Goal: Task Accomplishment & Management: Complete application form

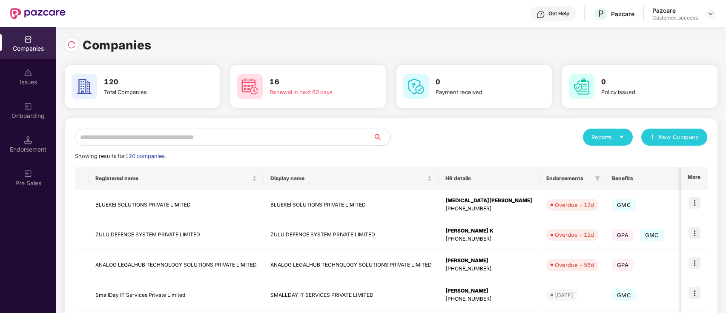
click at [190, 137] on input "text" at bounding box center [224, 137] width 298 height 17
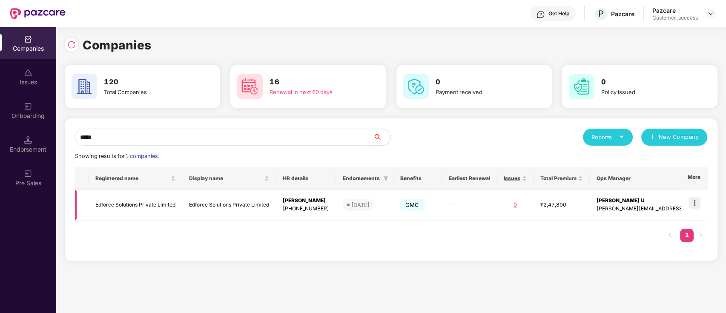
type input "*****"
click at [698, 200] on img at bounding box center [694, 203] width 12 height 12
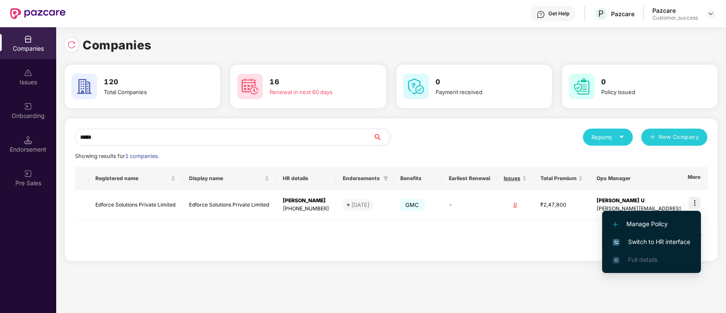
click at [659, 240] on span "Switch to HR interface" at bounding box center [650, 241] width 77 height 9
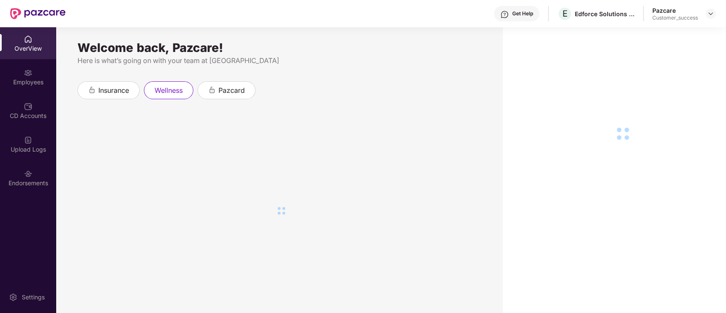
click at [34, 83] on div "Employees" at bounding box center [28, 82] width 56 height 9
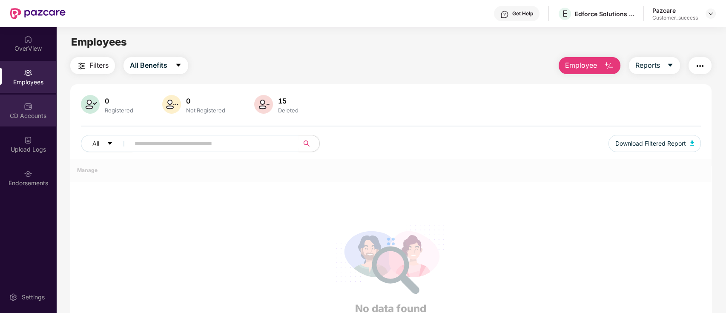
click at [35, 109] on div "CD Accounts" at bounding box center [28, 110] width 56 height 32
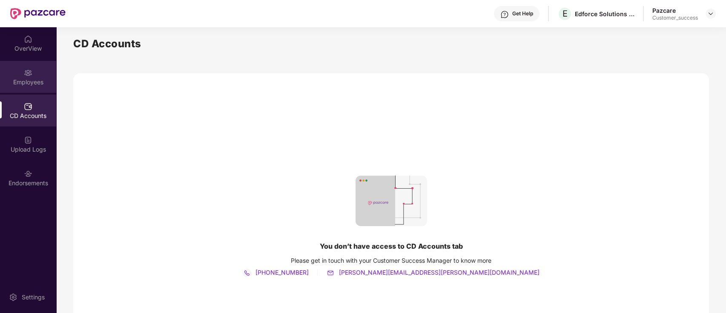
click at [38, 72] on div "Employees" at bounding box center [28, 77] width 56 height 32
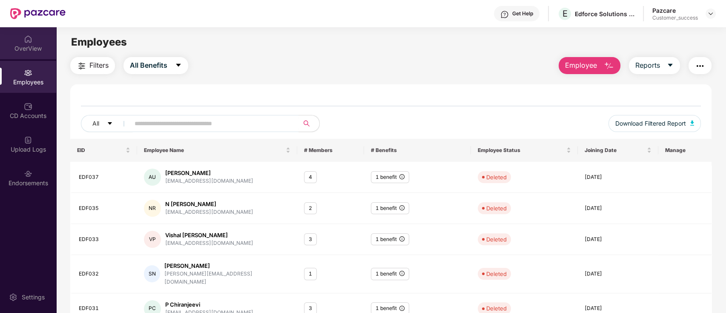
click at [30, 28] on div "OverView" at bounding box center [28, 43] width 56 height 32
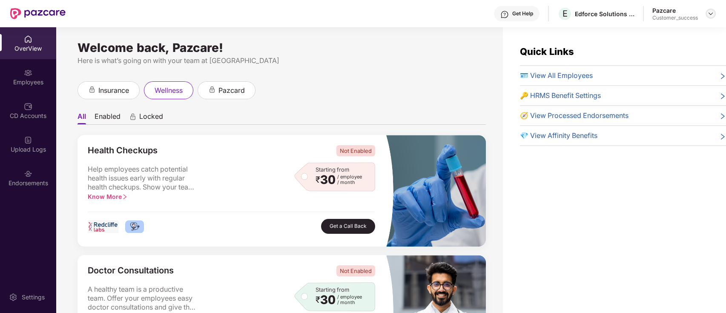
click at [708, 17] on div at bounding box center [710, 14] width 10 height 10
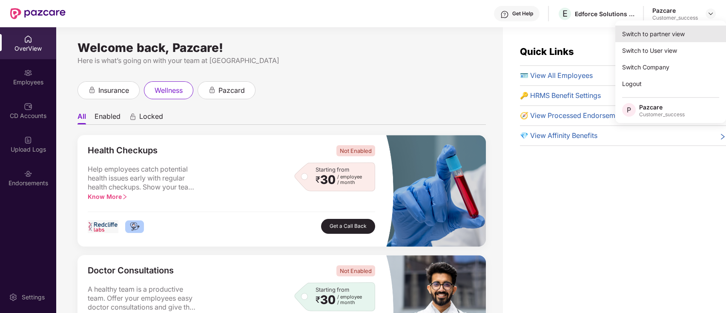
click at [671, 35] on div "Switch to partner view" at bounding box center [670, 34] width 111 height 17
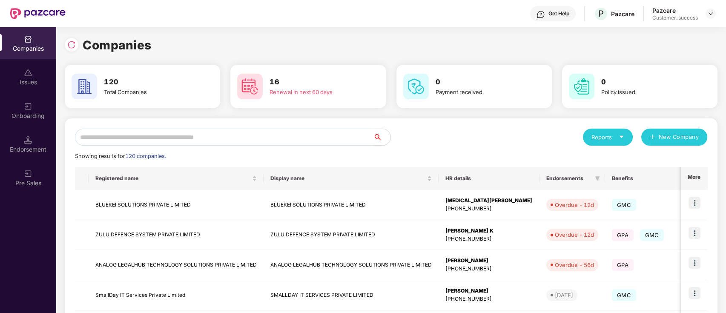
click at [259, 134] on input "text" at bounding box center [224, 137] width 298 height 17
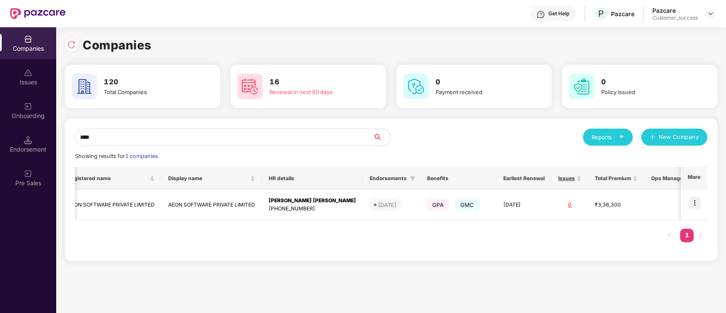
scroll to position [0, 28]
type input "****"
click at [694, 203] on img at bounding box center [694, 203] width 12 height 12
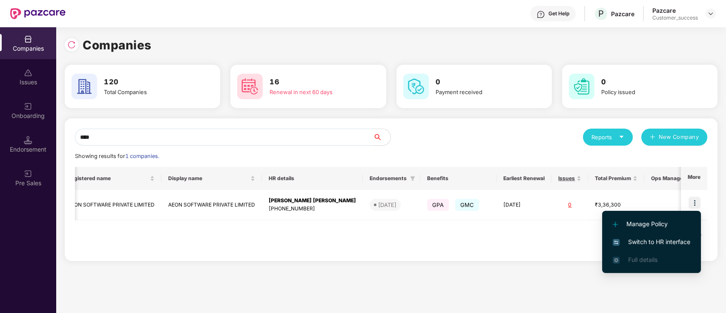
click at [669, 249] on li "Switch to HR interface" at bounding box center [651, 242] width 99 height 18
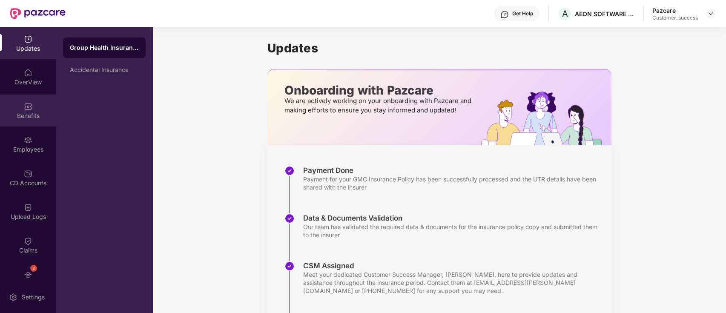
click at [24, 123] on div "Benefits" at bounding box center [28, 110] width 56 height 32
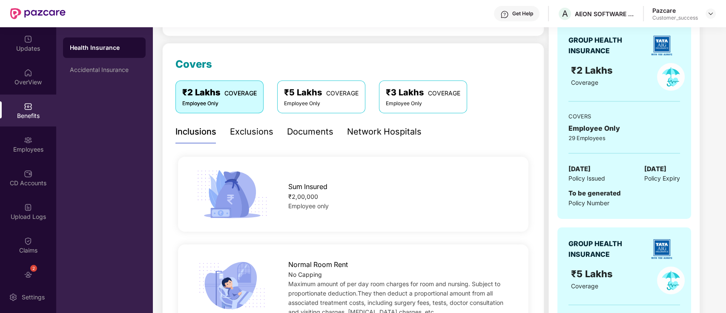
scroll to position [0, 0]
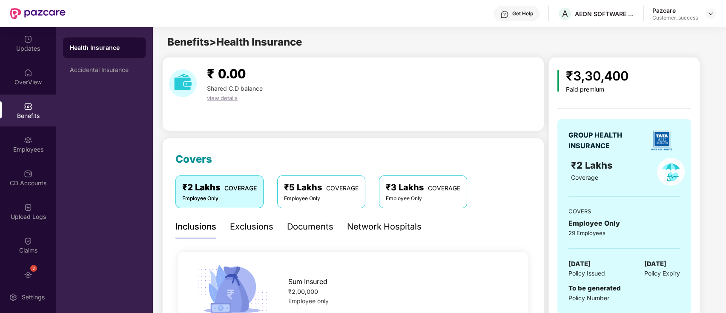
click at [366, 130] on div "₹ 0.00 Shared C.D balance view details" at bounding box center [353, 94] width 382 height 74
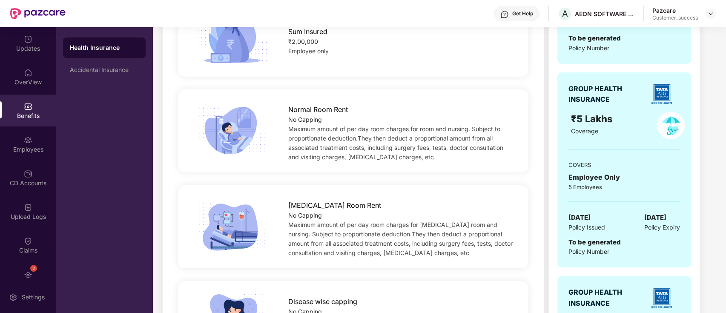
click at [611, 244] on span "To be generated" at bounding box center [594, 242] width 52 height 8
click at [609, 244] on span "To be generated" at bounding box center [594, 242] width 52 height 8
click at [608, 243] on span "To be generated" at bounding box center [594, 242] width 52 height 8
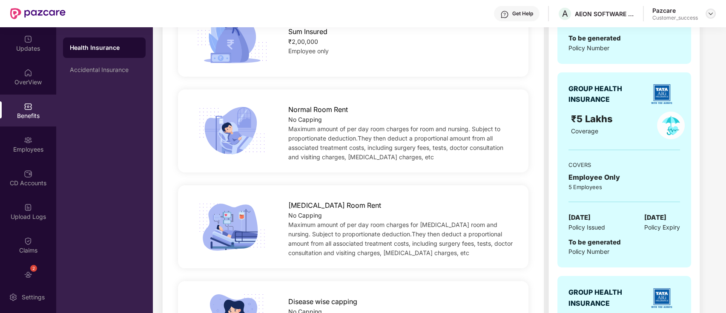
click at [712, 17] on div at bounding box center [710, 14] width 10 height 10
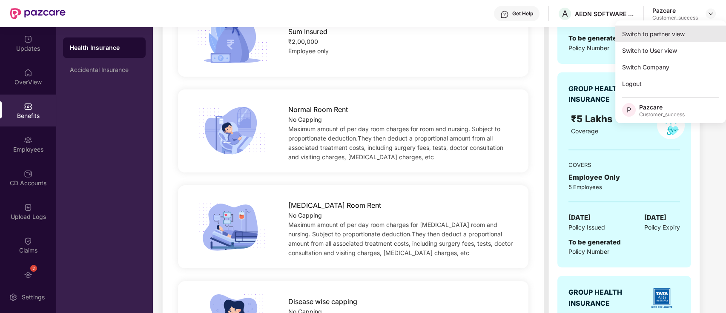
click at [696, 31] on div "Switch to partner view" at bounding box center [670, 34] width 111 height 17
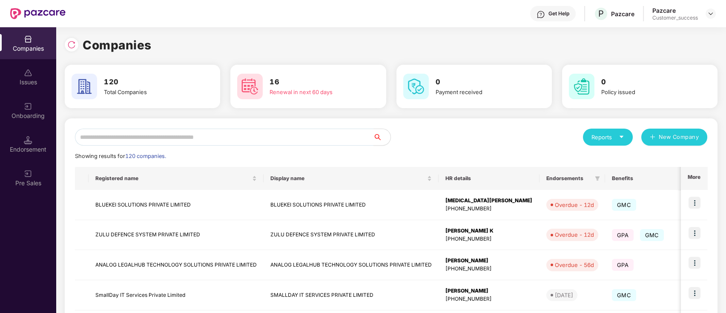
click at [144, 138] on input "text" at bounding box center [224, 137] width 298 height 17
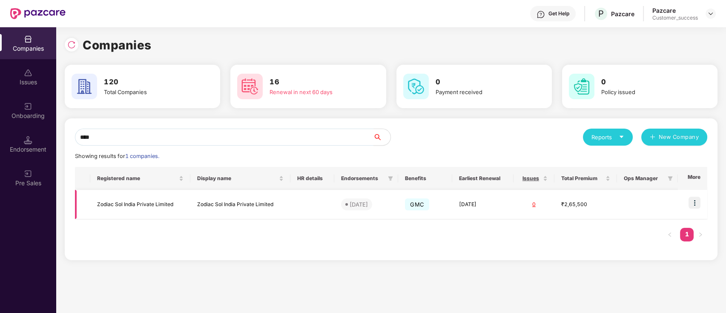
type input "****"
click at [708, 202] on div "**** Reports New Company Showing results for 1 companies. Registered name Displ…" at bounding box center [391, 189] width 652 height 142
click at [687, 203] on td at bounding box center [692, 204] width 29 height 29
click at [697, 204] on img at bounding box center [694, 203] width 12 height 12
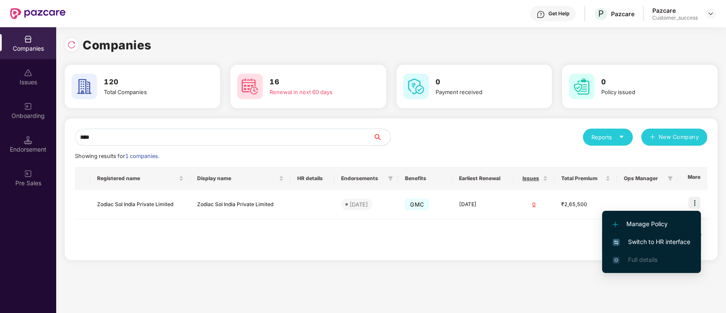
click at [676, 242] on span "Switch to HR interface" at bounding box center [650, 241] width 77 height 9
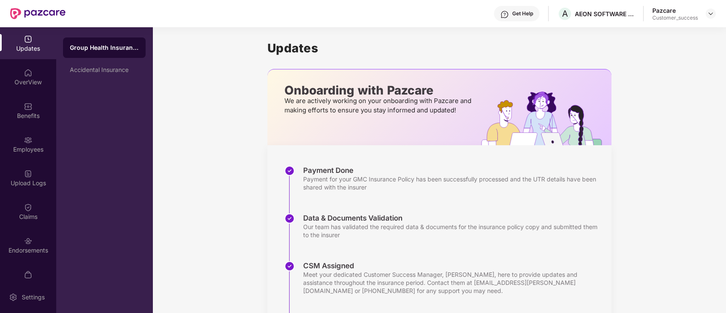
click at [0, 160] on div "Updates OverView Benefits Employees Upload Logs Claims Endorsements My Orders" at bounding box center [28, 154] width 56 height 254
click at [12, 127] on div "Updates OverView Benefits Employees CD Accounts Upload Logs Claims 1 Endorsemen…" at bounding box center [28, 154] width 56 height 254
click at [4, 139] on div "Employees" at bounding box center [28, 144] width 56 height 32
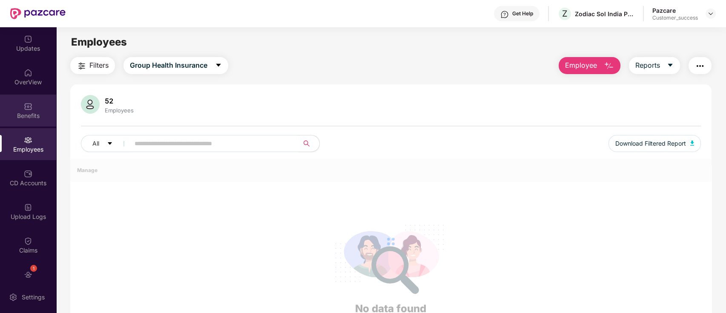
click at [20, 112] on div "Benefits" at bounding box center [28, 116] width 56 height 9
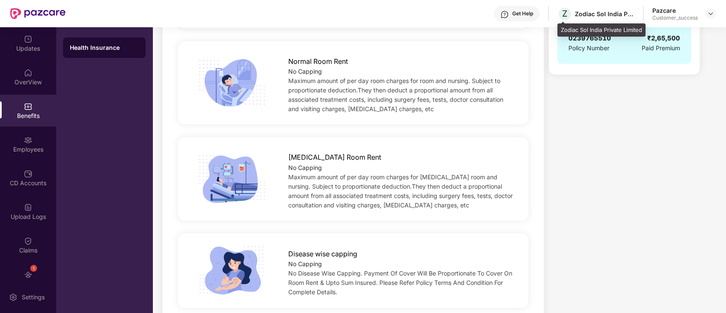
click at [593, 19] on div "Z Zodiac Sol India Private Limited" at bounding box center [595, 13] width 77 height 15
copy div "Zodiac Sol India Private Limited"
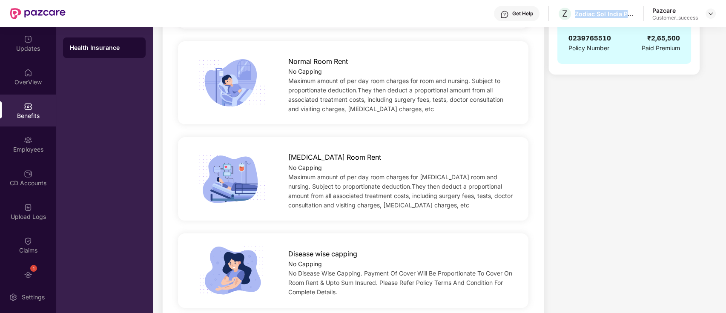
scroll to position [0, 0]
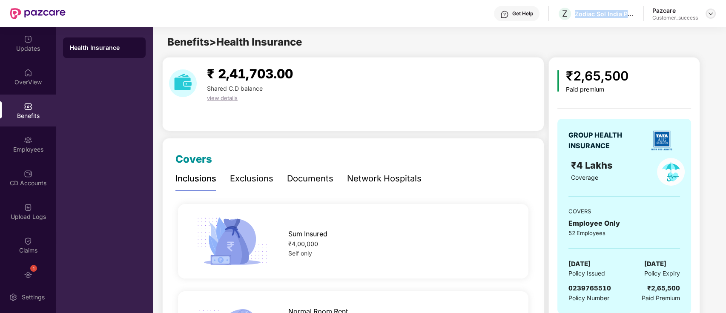
click at [712, 10] on img at bounding box center [710, 13] width 7 height 7
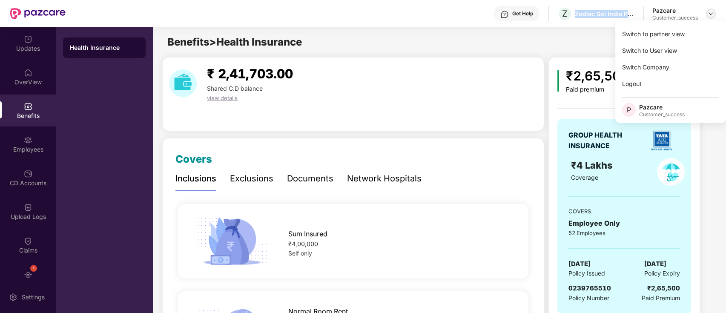
click at [708, 12] on img at bounding box center [710, 13] width 7 height 7
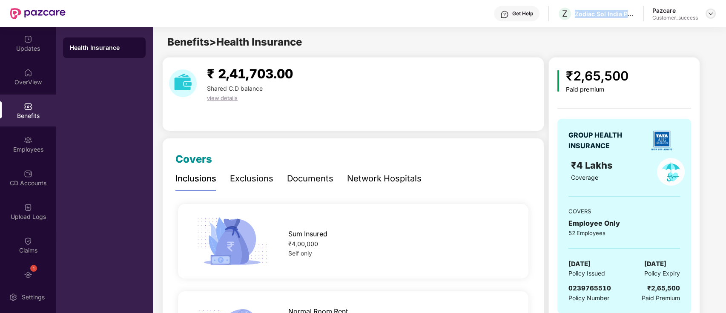
click at [708, 13] on img at bounding box center [710, 13] width 7 height 7
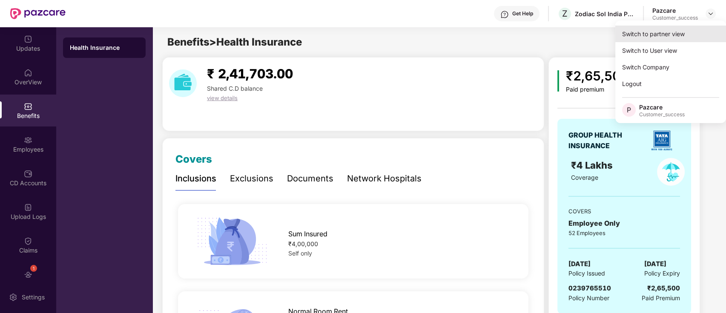
click at [677, 33] on div "Switch to partner view" at bounding box center [670, 34] width 111 height 17
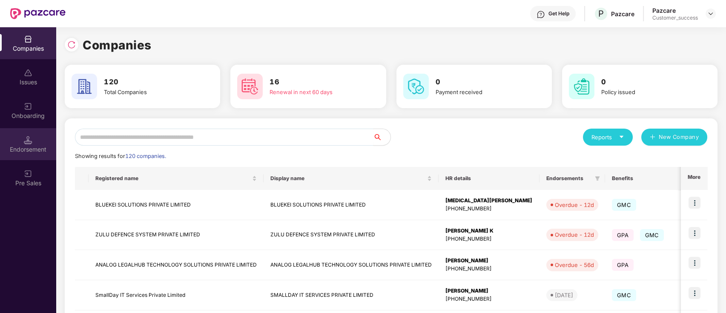
click at [14, 146] on div "Endorsement" at bounding box center [28, 149] width 56 height 9
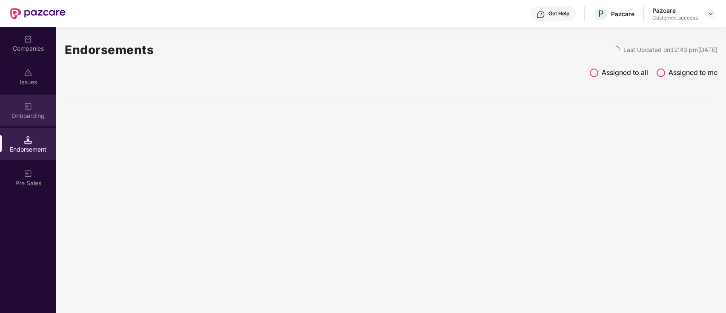
click at [29, 113] on div "Onboarding" at bounding box center [28, 116] width 56 height 9
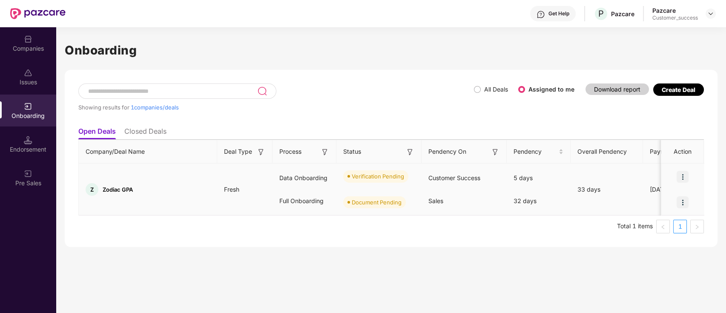
click at [686, 175] on img at bounding box center [682, 177] width 12 height 12
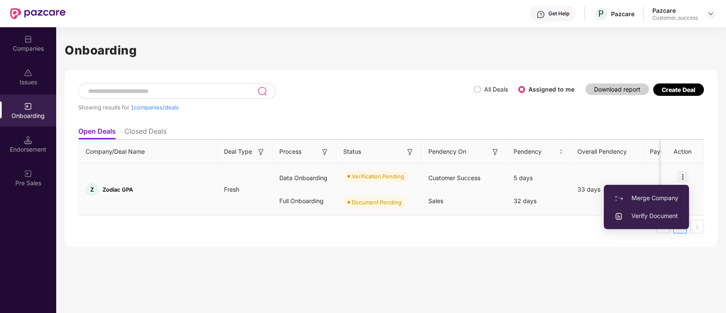
click at [644, 223] on li "Verify Document" at bounding box center [645, 216] width 85 height 18
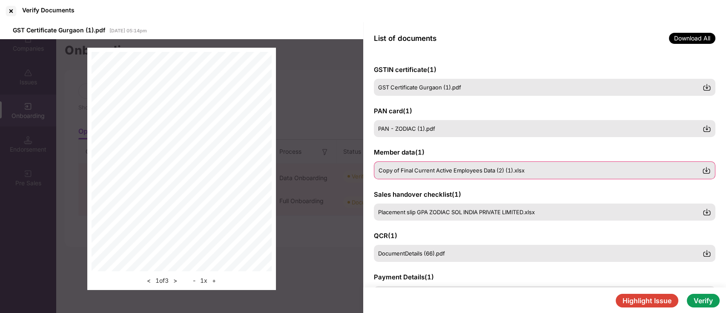
click at [408, 171] on span "Copy of Final Current Active Employees Data (2) (1).xlsx" at bounding box center [451, 170] width 146 height 7
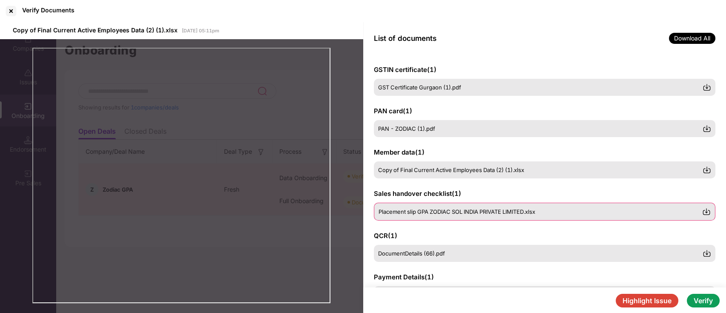
click at [414, 213] on span "Placement slip GPA ZODIAC SOL INDIA PRIVATE LIMITED.xlsx" at bounding box center [456, 211] width 157 height 7
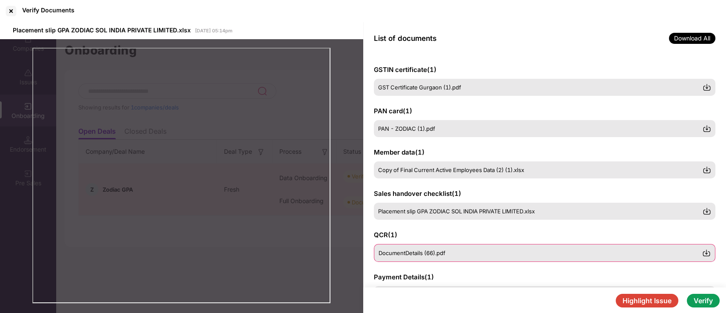
click at [399, 257] on div "DocumentDetails (66).pdf" at bounding box center [545, 253] width 342 height 18
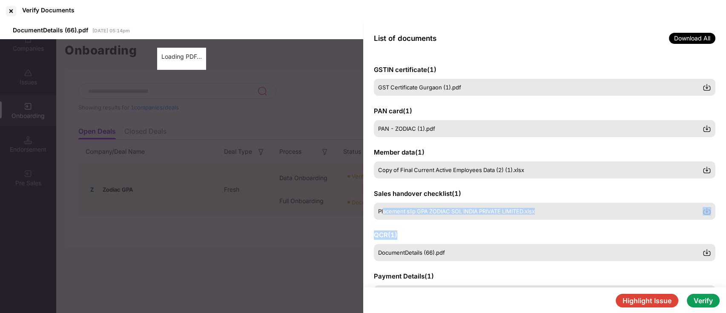
drag, startPoint x: 404, startPoint y: 217, endPoint x: 349, endPoint y: 206, distance: 56.3
click at [378, 210] on div "GSTIN certificate ( 1 ) GST Certificate Gurgaon (1).pdf PAN card ( 1 ) PAN - ZO…" at bounding box center [544, 170] width 363 height 233
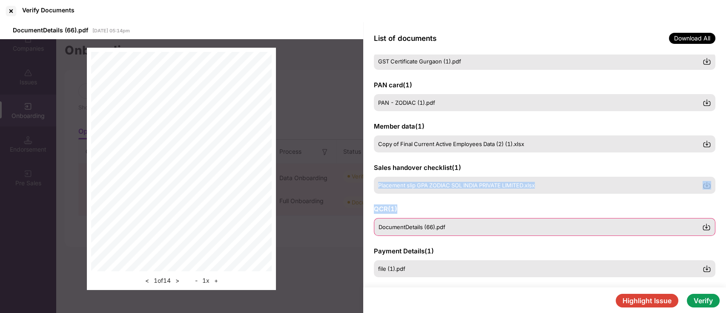
scroll to position [27, 0]
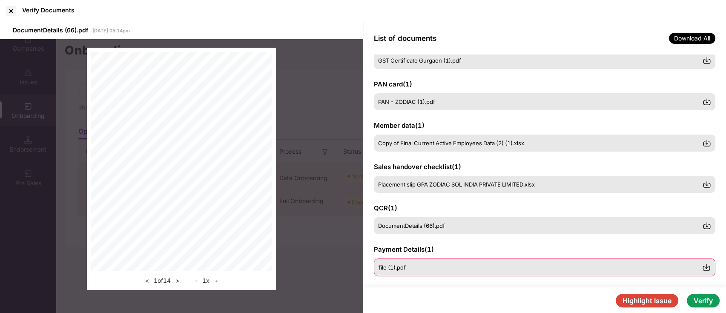
click at [407, 266] on div "file (1).pdf" at bounding box center [540, 267] width 324 height 7
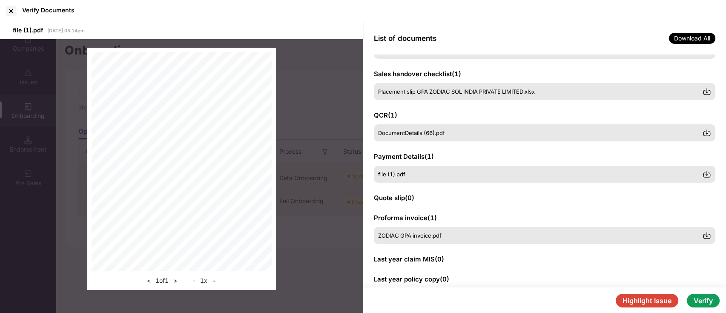
scroll to position [137, 0]
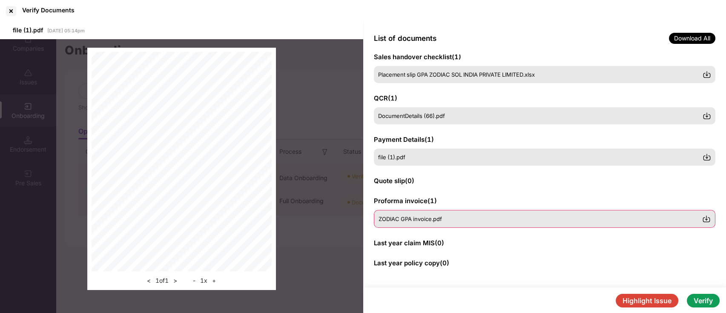
click at [417, 216] on span "ZODIAC GPA invoice.pdf" at bounding box center [409, 218] width 63 height 7
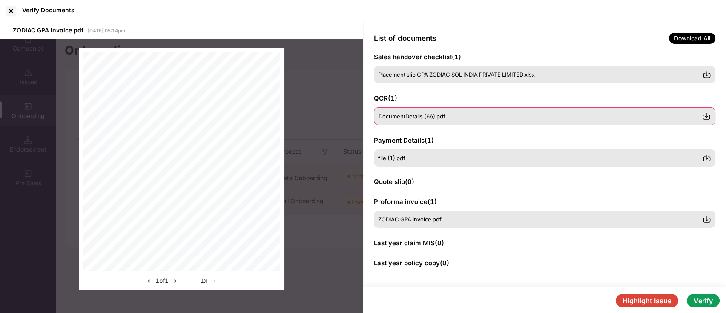
scroll to position [30, 0]
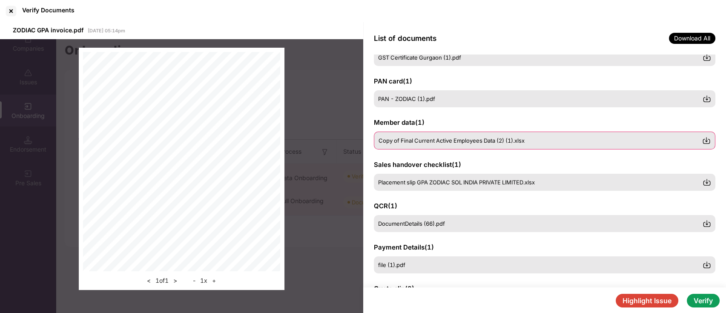
click at [418, 144] on div "Copy of Final Current Active Employees Data (2) (1).xlsx" at bounding box center [545, 141] width 342 height 18
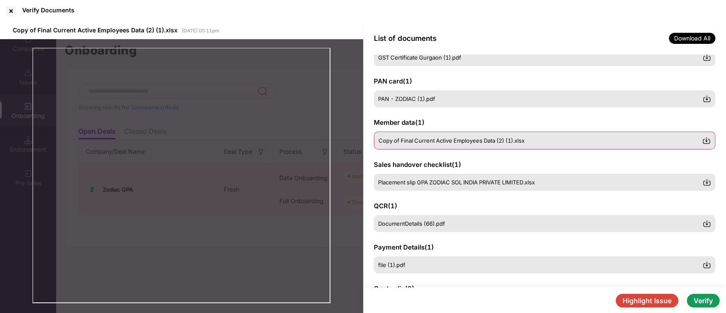
click at [704, 140] on img at bounding box center [706, 140] width 9 height 9
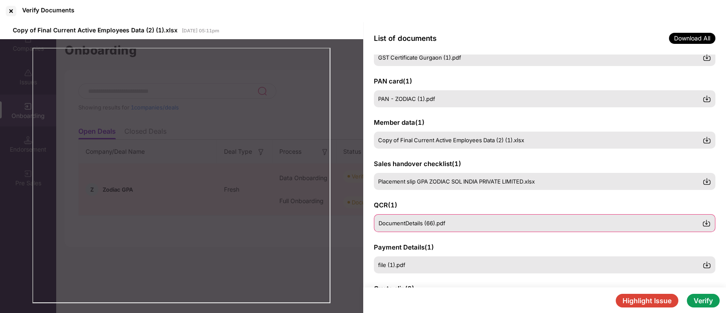
click at [706, 223] on img at bounding box center [706, 223] width 9 height 9
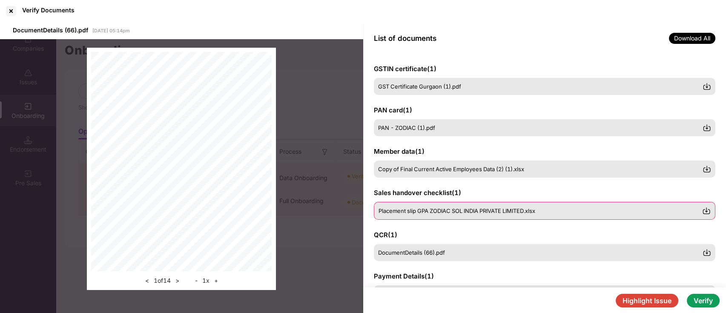
scroll to position [0, 0]
click at [643, 302] on button "Highlight Issue" at bounding box center [646, 301] width 63 height 14
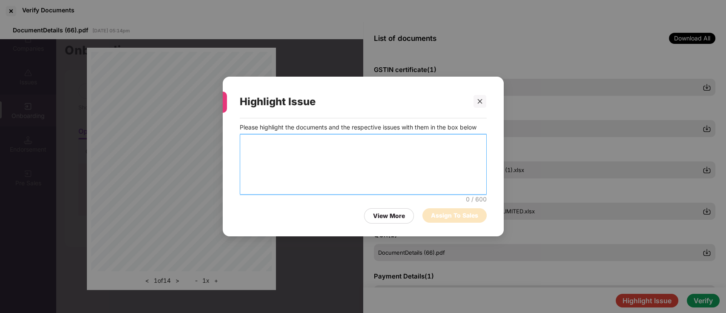
click at [266, 152] on textarea at bounding box center [363, 164] width 247 height 60
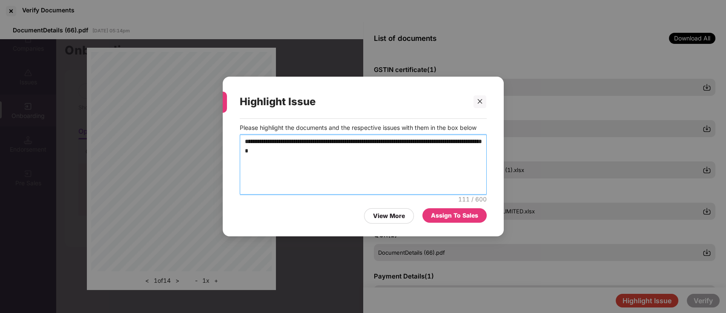
type textarea "**********"
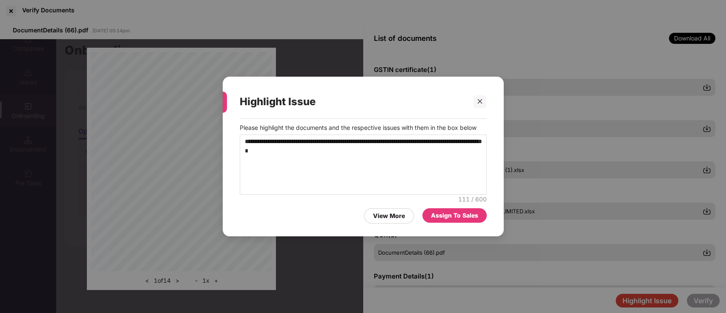
click at [470, 220] on div "Assign To Sales" at bounding box center [454, 215] width 47 height 9
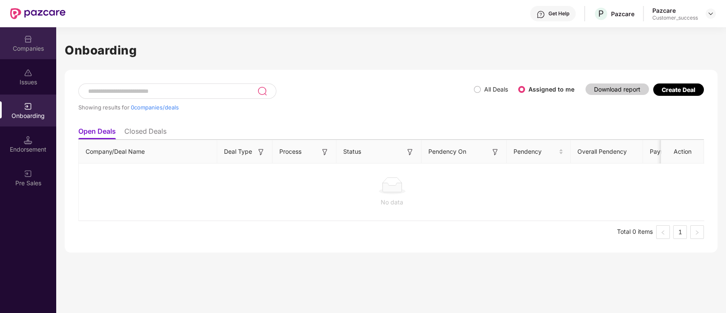
click at [31, 58] on div "Companies" at bounding box center [28, 43] width 56 height 32
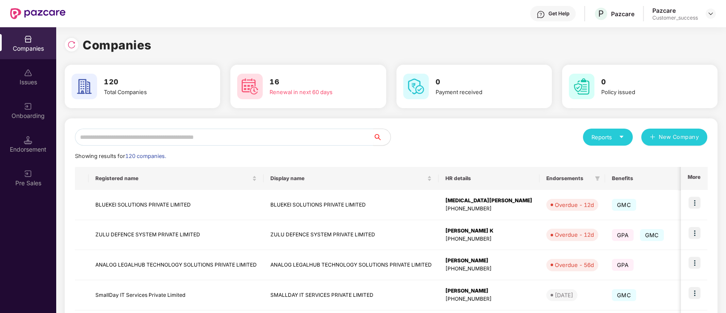
scroll to position [224, 0]
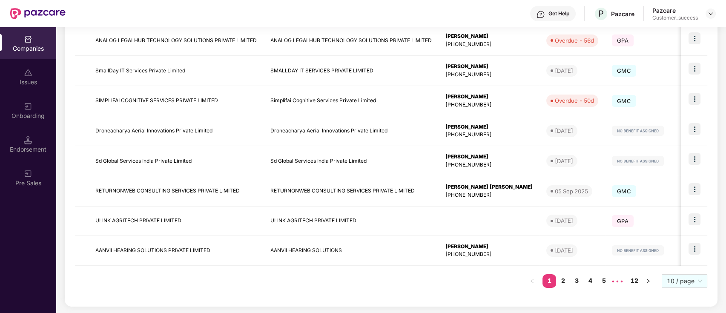
click at [419, 282] on div "Registered name Display name HR details Endorsements Benefits Earliest Renewal …" at bounding box center [391, 120] width 632 height 354
click at [23, 137] on div "Endorsement" at bounding box center [28, 144] width 56 height 32
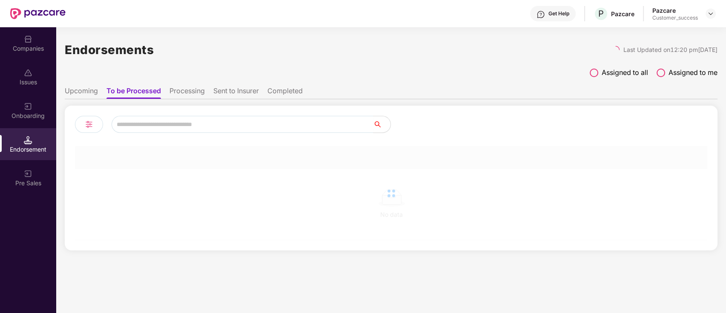
scroll to position [0, 0]
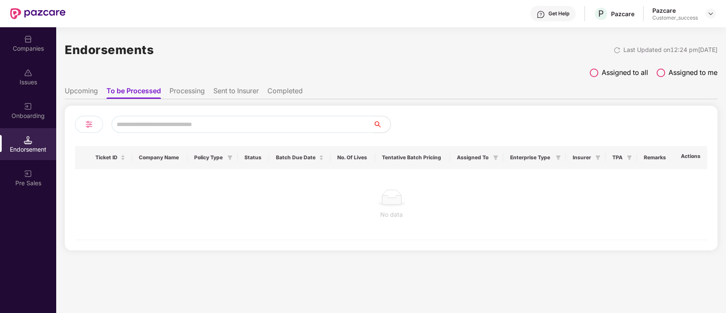
click at [34, 105] on div "Onboarding" at bounding box center [28, 110] width 56 height 32
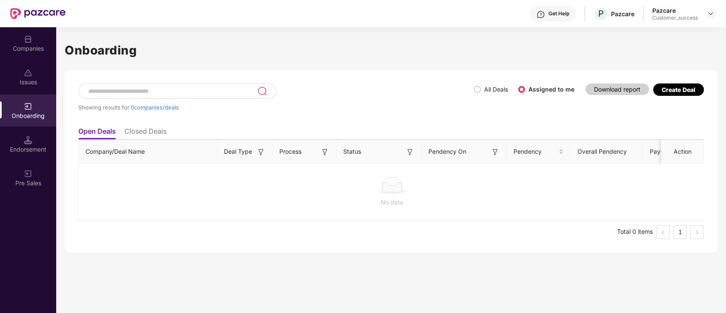
click at [38, 51] on div "Companies" at bounding box center [28, 48] width 56 height 9
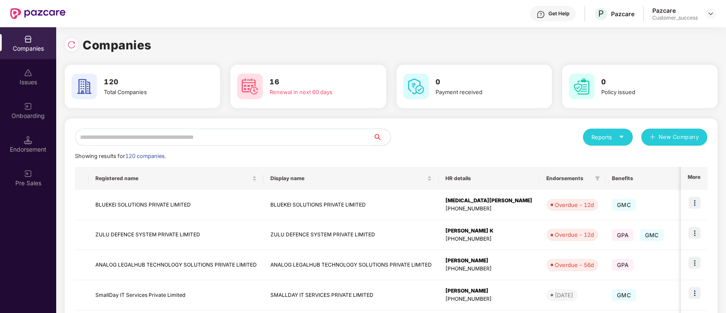
click at [446, 142] on div "Reports New Company" at bounding box center [549, 137] width 316 height 17
click at [249, 138] on input "text" at bounding box center [224, 137] width 298 height 17
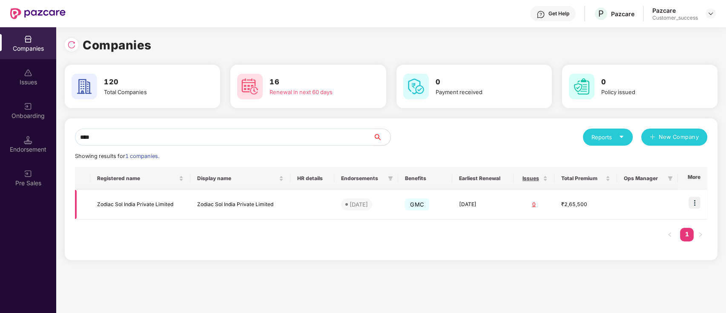
type input "****"
click at [689, 203] on img at bounding box center [694, 203] width 12 height 12
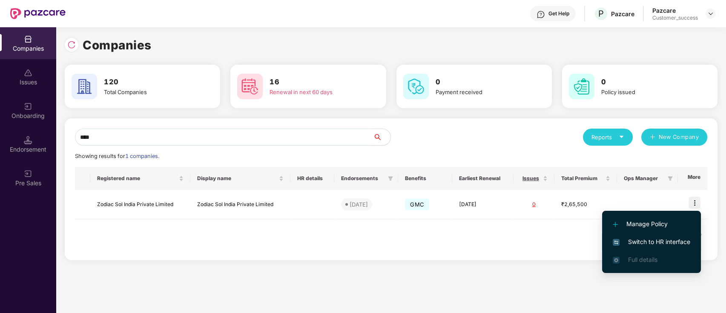
click at [654, 243] on span "Switch to HR interface" at bounding box center [650, 241] width 77 height 9
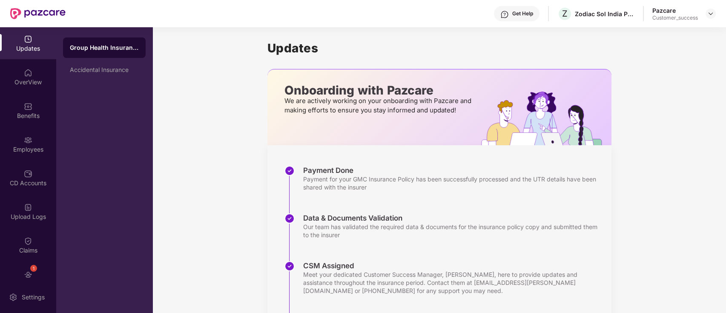
click at [26, 261] on div "Updates OverView Benefits Employees CD Accounts Upload Logs Claims 1 Endorsemen…" at bounding box center [28, 154] width 56 height 254
click at [25, 265] on div "1 Endorsements" at bounding box center [28, 279] width 56 height 32
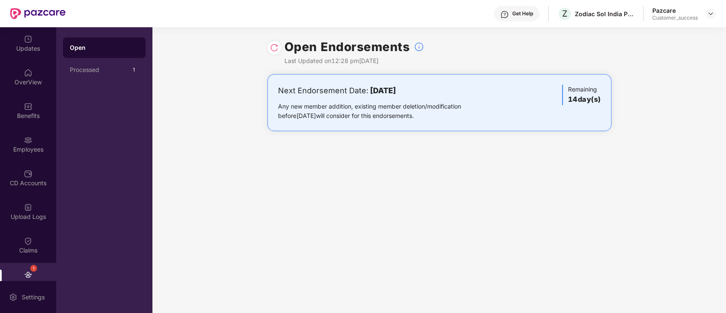
click at [278, 48] on img at bounding box center [274, 47] width 9 height 9
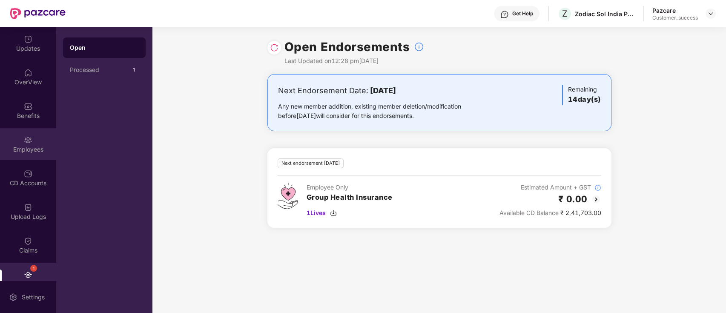
click at [24, 138] on img at bounding box center [28, 140] width 9 height 9
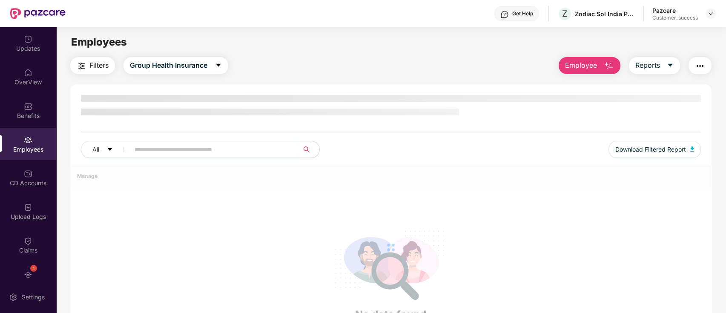
click at [34, 93] on div "Updates OverView Benefits Employees CD Accounts Upload Logs Claims 1 Endorsemen…" at bounding box center [28, 154] width 56 height 254
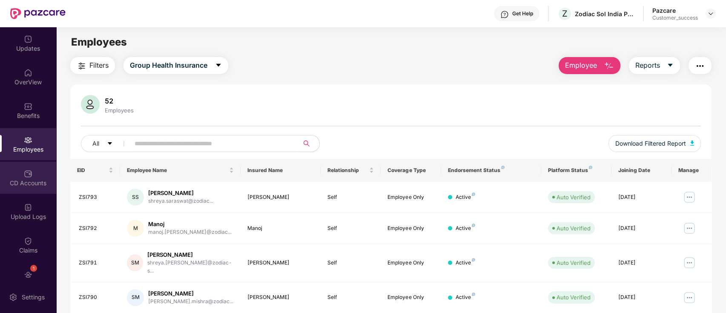
click at [17, 164] on div "CD Accounts" at bounding box center [28, 178] width 56 height 32
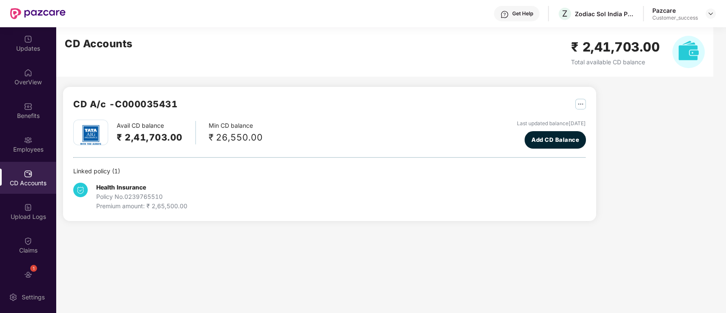
click at [279, 91] on div "CD A/c - C000035431 Avail CD balance ₹ 2,41,703.00 Min CD balance ₹ 26,550.00 L…" at bounding box center [329, 154] width 533 height 134
click at [259, 30] on div "CD Accounts ₹ 2,41,703.00 Total available CD balance" at bounding box center [384, 51] width 657 height 49
click at [33, 142] on div "Employees" at bounding box center [28, 144] width 56 height 32
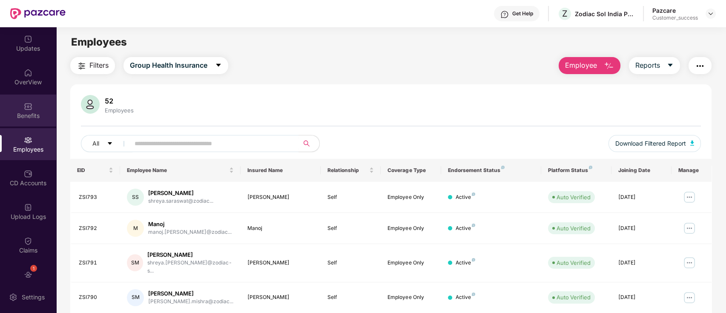
click at [33, 108] on div "Benefits" at bounding box center [28, 110] width 56 height 32
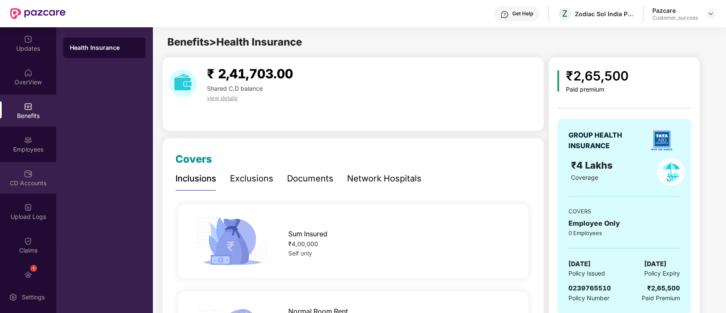
click at [31, 169] on div "CD Accounts" at bounding box center [28, 178] width 56 height 32
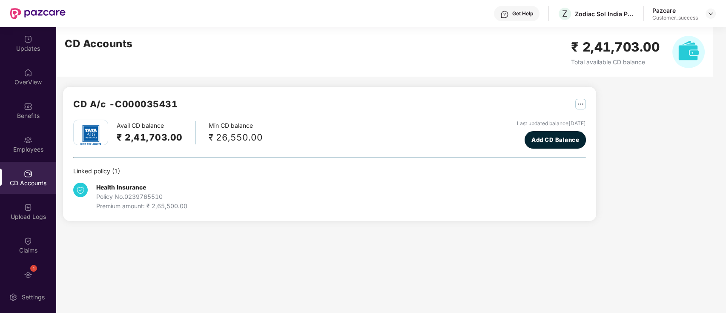
click at [173, 85] on div "CD A/c - C000035431 Avail CD balance ₹ 2,41,703.00 Min CD balance ₹ 26,550.00 L…" at bounding box center [326, 129] width 540 height 204
click at [447, 30] on div "CD Accounts ₹ 2,41,703.00 Total available CD balance" at bounding box center [384, 51] width 657 height 49
click at [710, 12] on img at bounding box center [710, 13] width 7 height 7
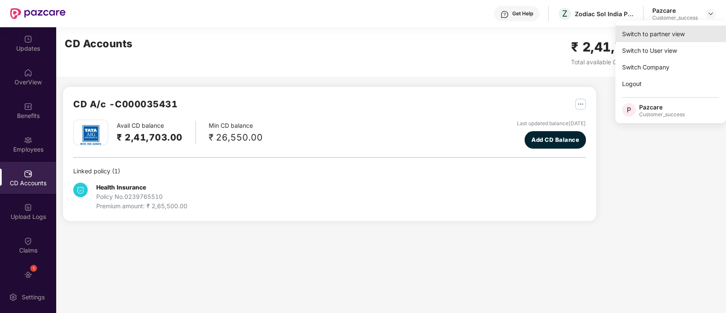
click at [661, 36] on div "Switch to partner view" at bounding box center [670, 34] width 111 height 17
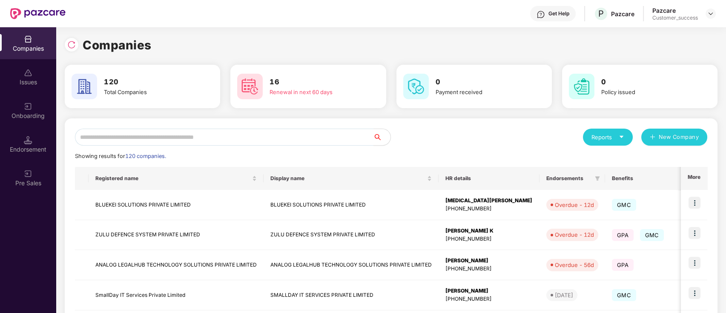
click at [221, 143] on input "text" at bounding box center [224, 137] width 298 height 17
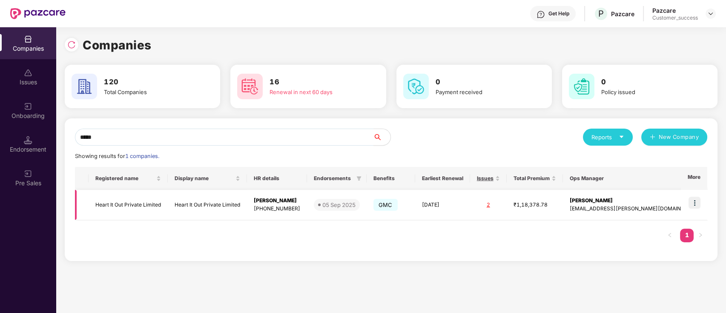
type input "*****"
click at [692, 201] on img at bounding box center [694, 203] width 12 height 12
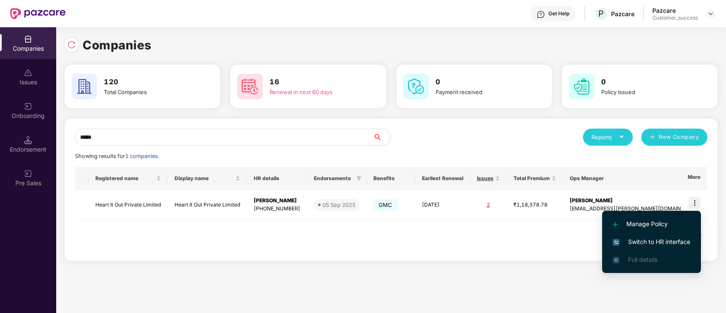
click at [673, 244] on span "Switch to HR interface" at bounding box center [650, 241] width 77 height 9
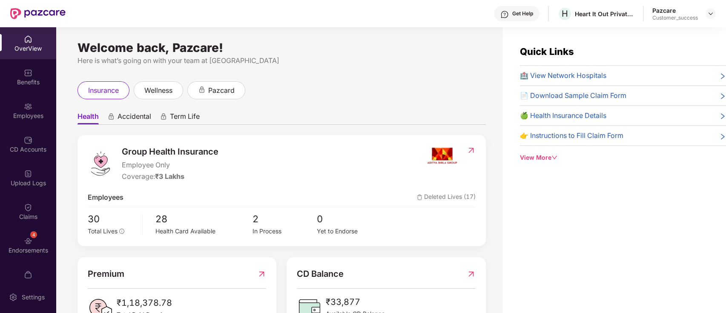
click at [49, 112] on div "Employees" at bounding box center [28, 116] width 56 height 9
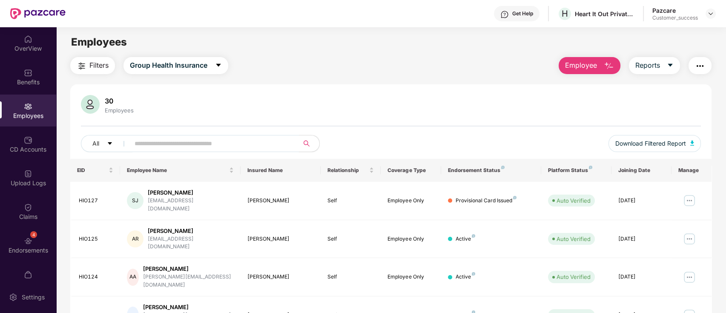
click at [150, 146] on input "text" at bounding box center [210, 143] width 153 height 13
click at [310, 128] on div "30 Employees All Download Filtered Report" at bounding box center [390, 127] width 641 height 64
click at [698, 67] on img "button" at bounding box center [700, 66] width 10 height 10
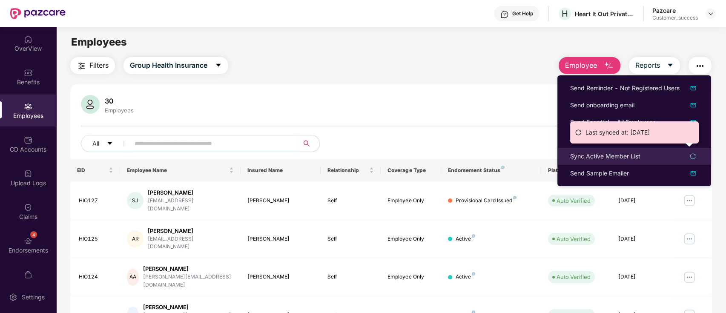
click at [670, 157] on div "Sync Active Member List" at bounding box center [634, 156] width 128 height 9
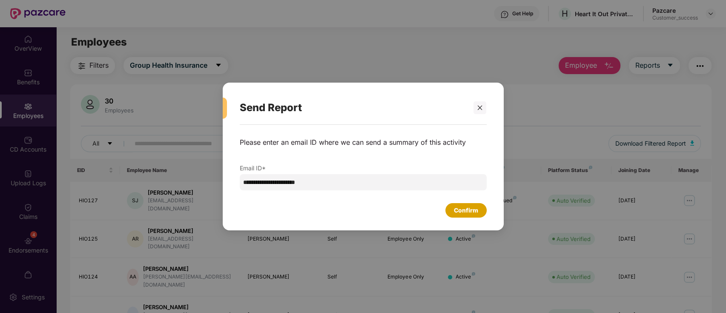
click at [475, 213] on div "Confirm" at bounding box center [466, 210] width 24 height 9
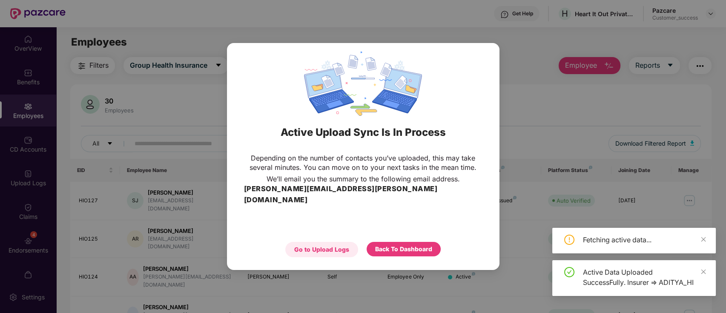
click at [340, 245] on div "Go to Upload Logs" at bounding box center [321, 249] width 55 height 9
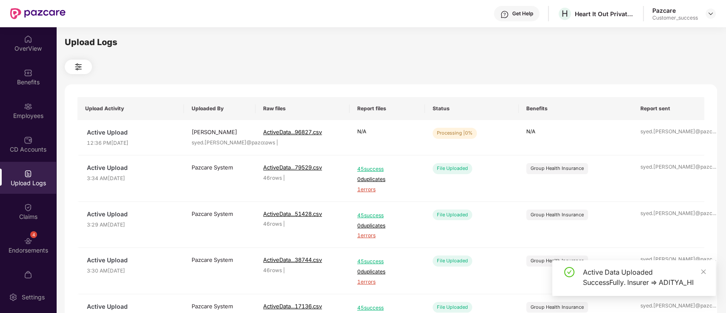
click at [427, 79] on div "Upload Logs Upload Activity Uploaded By Raw files Report files Status Benefits …" at bounding box center [391, 169] width 652 height 266
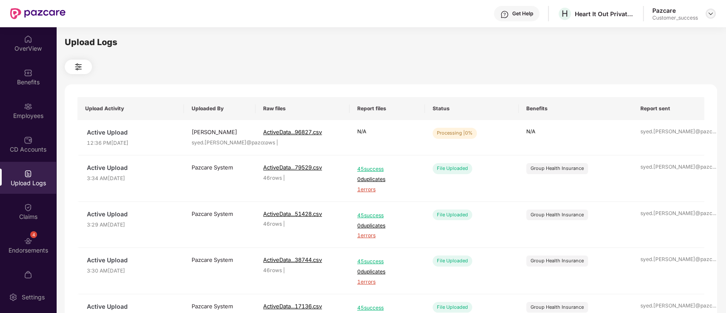
click at [711, 13] on img at bounding box center [710, 13] width 7 height 7
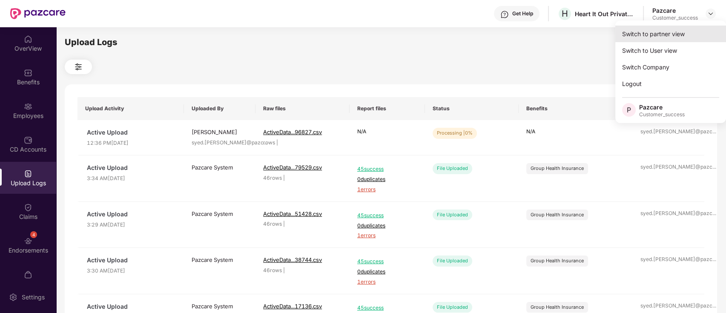
click at [699, 31] on div "Switch to partner view" at bounding box center [670, 34] width 111 height 17
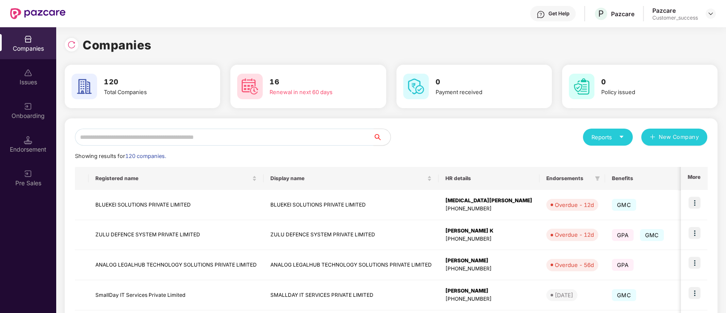
click at [226, 141] on input "text" at bounding box center [224, 137] width 298 height 17
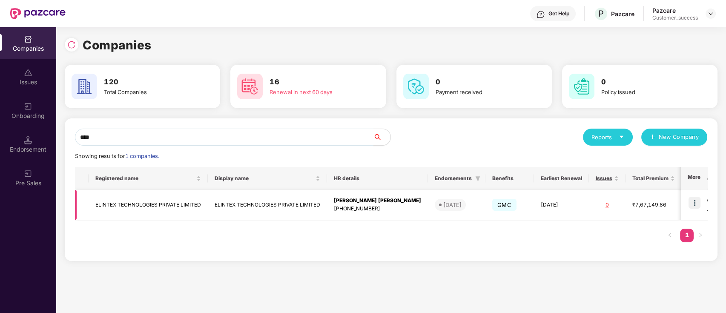
type input "****"
click at [694, 199] on img at bounding box center [694, 203] width 12 height 12
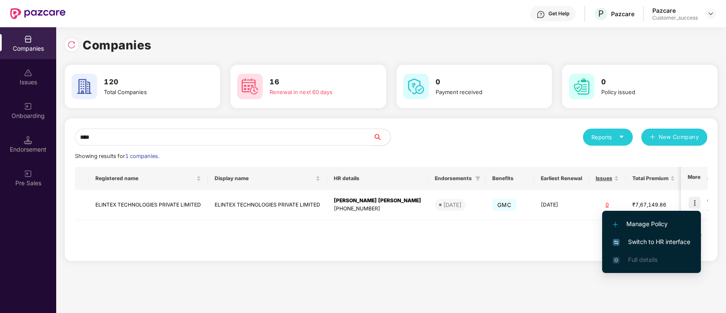
click at [638, 242] on span "Switch to HR interface" at bounding box center [650, 241] width 77 height 9
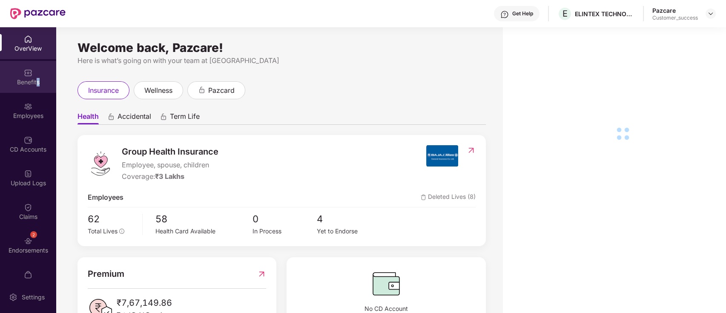
drag, startPoint x: 19, startPoint y: 95, endPoint x: 37, endPoint y: 80, distance: 23.9
click at [37, 80] on div "Benefits" at bounding box center [28, 82] width 56 height 9
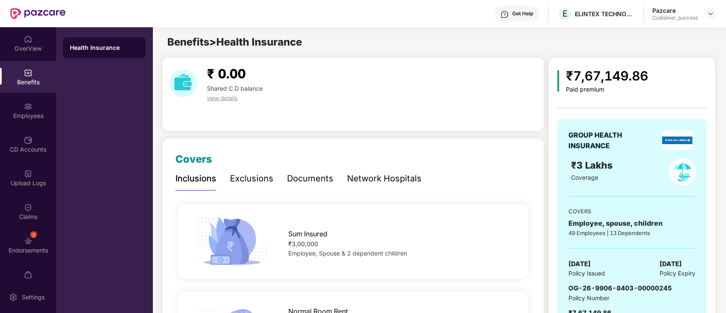
click at [588, 288] on span "OG-26-9906-8403-00000245" at bounding box center [619, 288] width 103 height 8
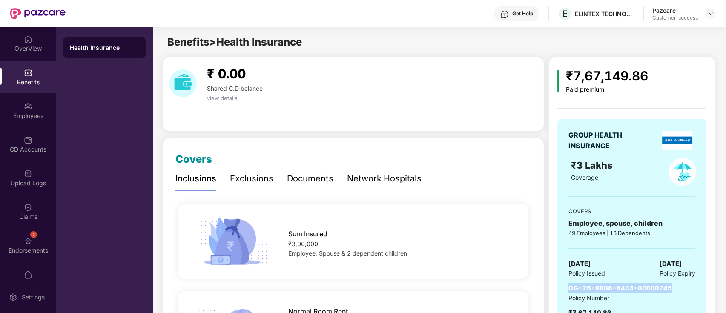
click at [588, 288] on span "OG-26-9906-8403-00000245" at bounding box center [619, 288] width 103 height 8
copy span "OG-26-9906-8403-00000245"
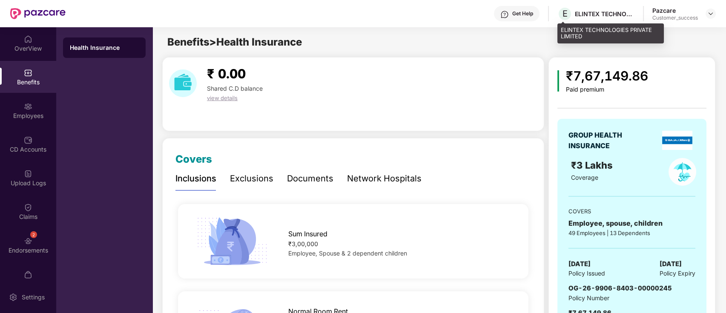
click at [592, 17] on div "E ELINTEX TECHNOLOGIES PRIVATE LIMITED" at bounding box center [595, 13] width 77 height 15
click at [592, 17] on div "ELINTEX TECHNOLOGIES PRIVATE LIMITED" at bounding box center [605, 14] width 60 height 8
copy div "ELINTEX TECHNOLOGIES PRIVATE LIMITED"
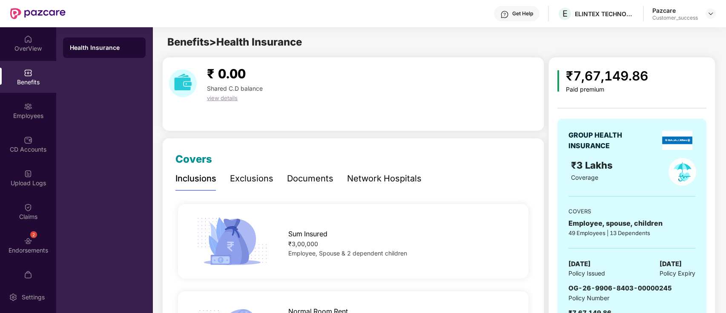
click at [36, 106] on div "Employees" at bounding box center [28, 110] width 56 height 32
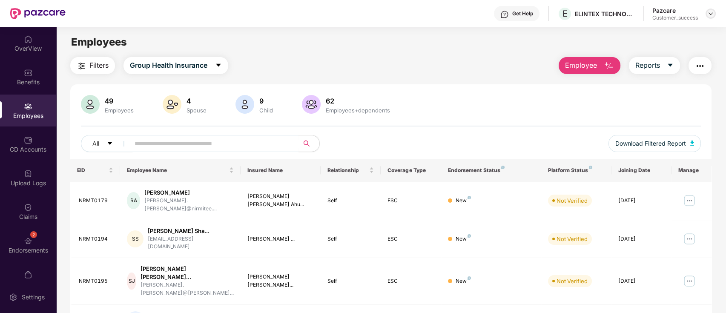
click at [714, 14] on div at bounding box center [710, 14] width 10 height 10
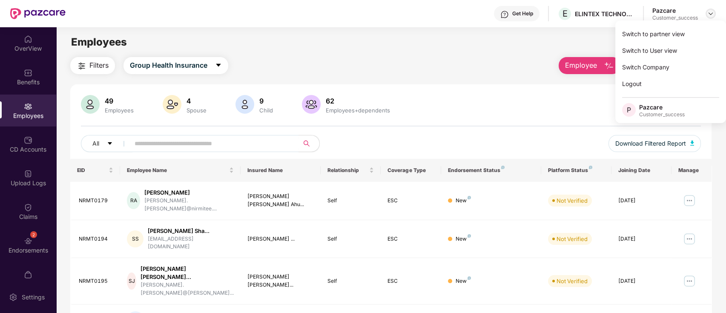
click at [714, 12] on div at bounding box center [710, 14] width 10 height 10
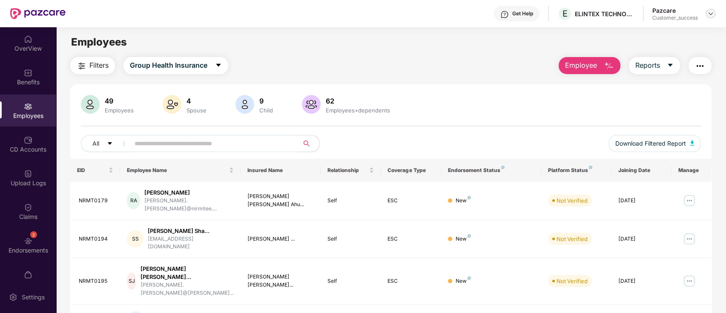
click at [710, 13] on img at bounding box center [710, 13] width 7 height 7
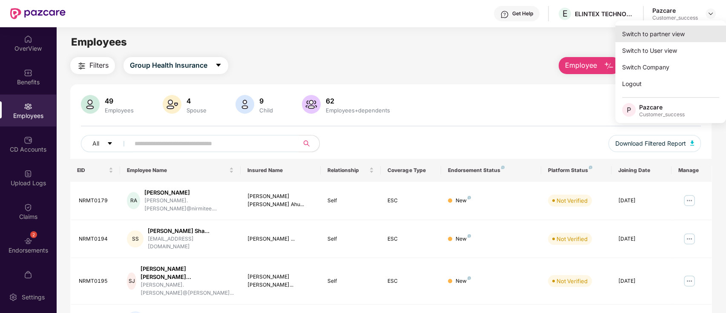
click at [691, 36] on div "Switch to partner view" at bounding box center [670, 34] width 111 height 17
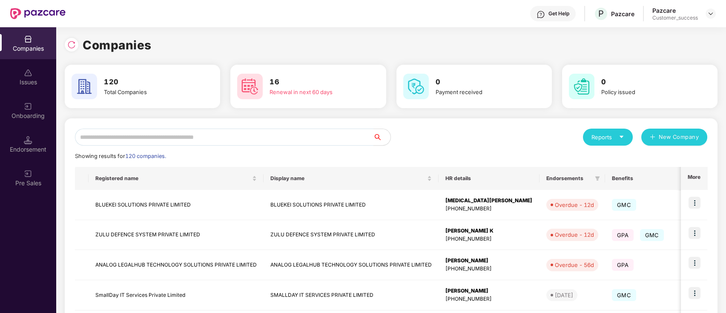
click at [162, 131] on input "text" at bounding box center [224, 137] width 298 height 17
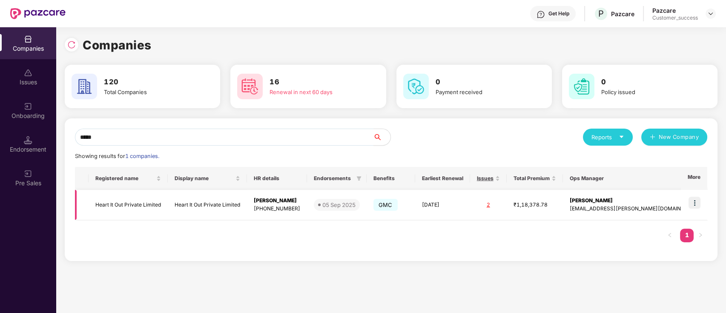
type input "*****"
click at [697, 205] on img at bounding box center [694, 203] width 12 height 12
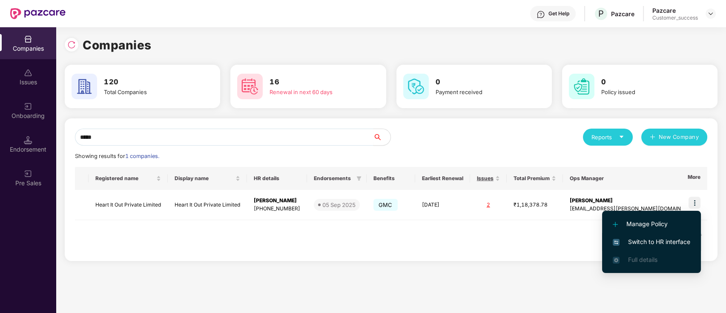
click at [654, 244] on span "Switch to HR interface" at bounding box center [650, 241] width 77 height 9
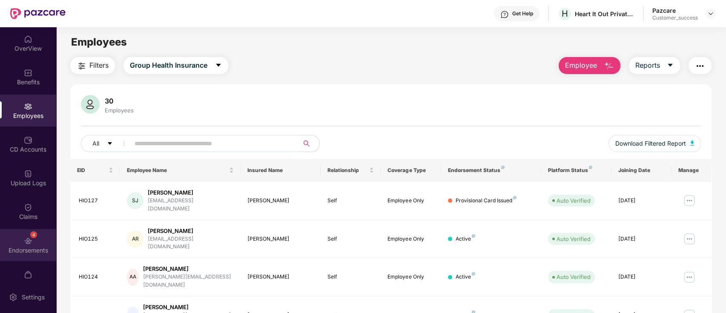
click at [22, 258] on div "4 Endorsements" at bounding box center [28, 245] width 56 height 32
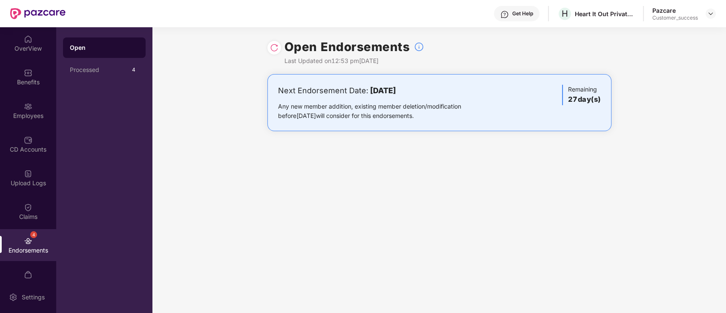
click at [120, 56] on div "Open" at bounding box center [104, 47] width 83 height 20
click at [124, 71] on div "Processed" at bounding box center [99, 69] width 59 height 7
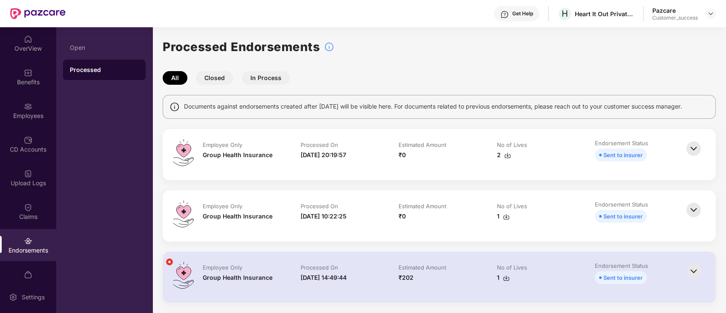
click at [507, 155] on img at bounding box center [507, 155] width 7 height 7
click at [21, 146] on div "CD Accounts" at bounding box center [28, 149] width 56 height 9
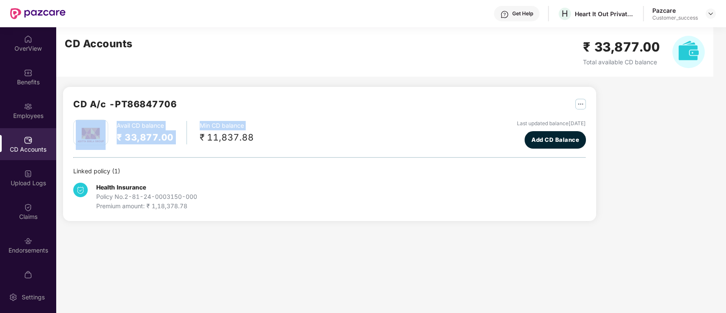
drag, startPoint x: 192, startPoint y: 139, endPoint x: 99, endPoint y: 140, distance: 93.2
click at [99, 140] on div "Avail CD balance ₹ 33,877.00 Min CD balance ₹ 11,837.88" at bounding box center [163, 133] width 180 height 26
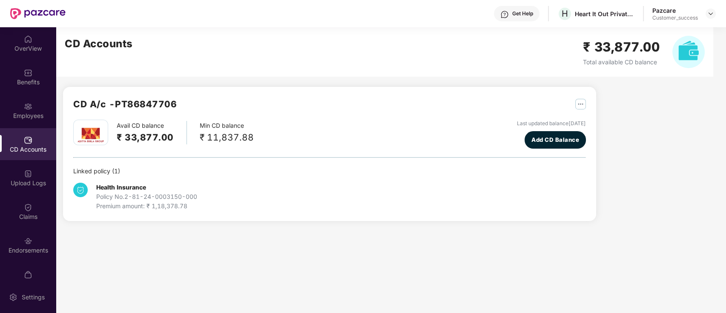
click at [240, 250] on main "CD Accounts ₹ 33,877.00 Total available CD balance CD A/c - PT86847706 Avail CD…" at bounding box center [390, 170] width 669 height 286
drag, startPoint x: 157, startPoint y: 141, endPoint x: 117, endPoint y: 139, distance: 39.2
click at [117, 139] on h2 "₹ 33,877.00" at bounding box center [145, 137] width 57 height 14
click at [175, 251] on main "CD Accounts ₹ 33,877.00 Total available CD balance CD A/c - PT86847706 Avail CD…" at bounding box center [390, 170] width 669 height 286
drag, startPoint x: 26, startPoint y: 95, endPoint x: 31, endPoint y: 77, distance: 18.2
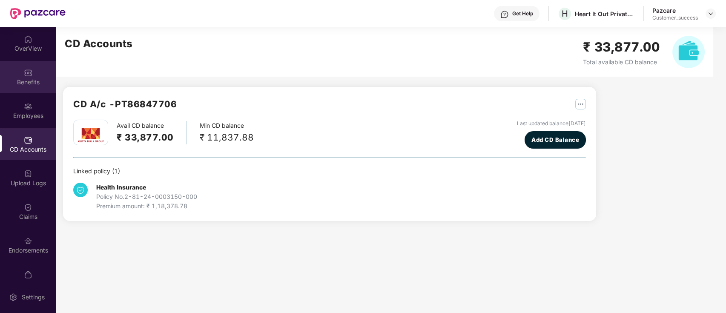
click at [26, 94] on div "OverView Benefits Employees CD Accounts Upload Logs Claims Endorsements My Orde…" at bounding box center [28, 154] width 56 height 254
click at [714, 15] on div at bounding box center [710, 14] width 10 height 10
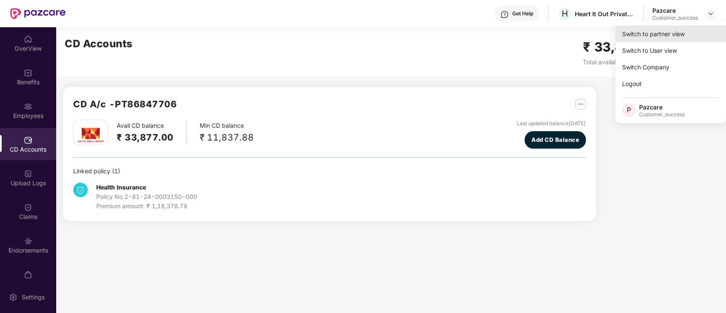
click at [688, 31] on div "Switch to partner view" at bounding box center [670, 34] width 111 height 17
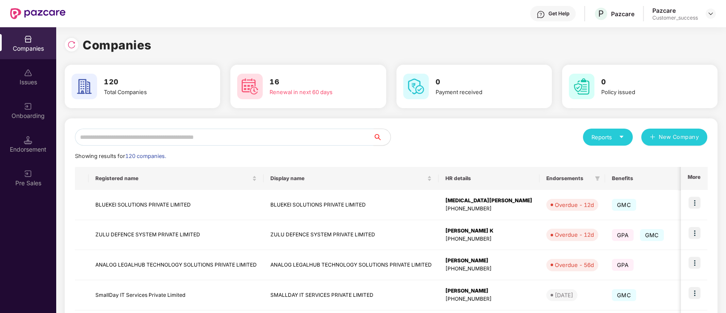
click at [164, 135] on input "text" at bounding box center [224, 137] width 298 height 17
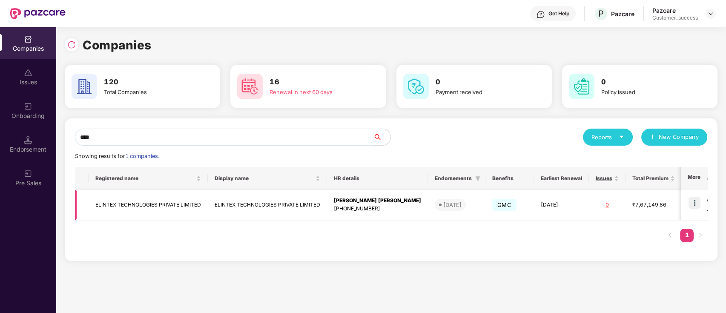
type input "****"
click at [696, 207] on img at bounding box center [694, 203] width 12 height 12
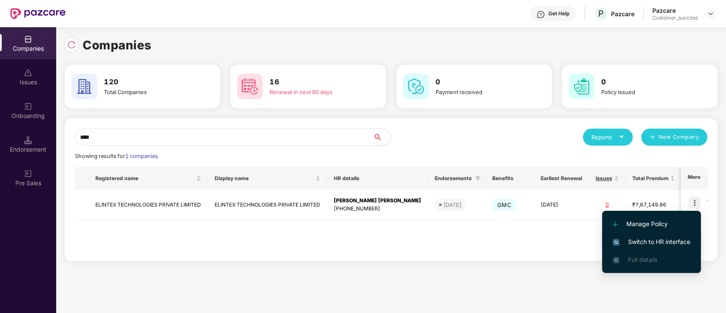
click at [666, 240] on span "Switch to HR interface" at bounding box center [650, 241] width 77 height 9
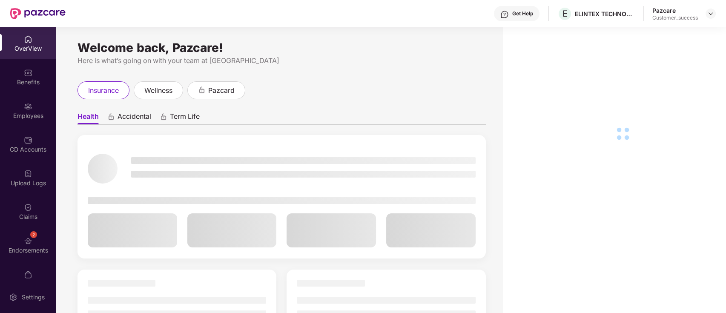
click at [33, 97] on div "Employees" at bounding box center [28, 110] width 56 height 32
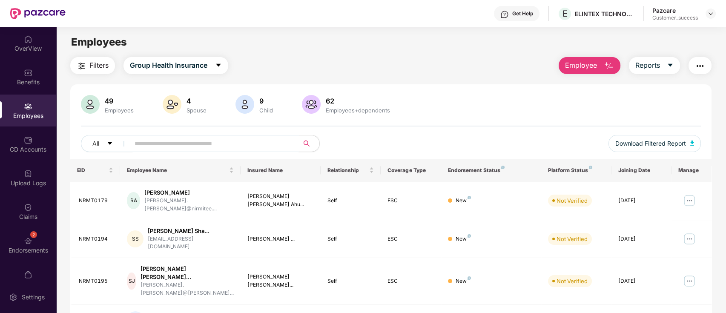
click at [152, 135] on span at bounding box center [211, 143] width 174 height 17
paste input "**********"
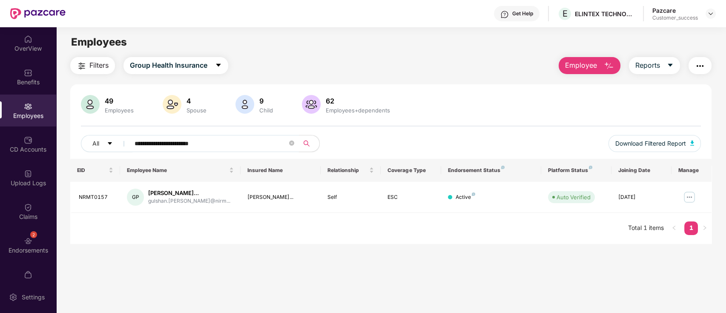
click at [221, 142] on input "**********" at bounding box center [210, 143] width 153 height 13
paste input "text"
click at [212, 142] on input "**********" at bounding box center [210, 143] width 153 height 13
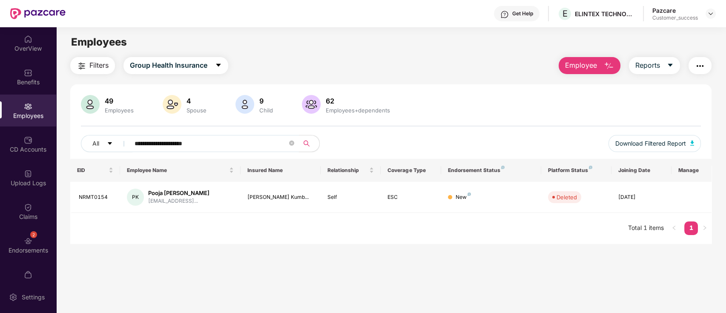
click at [212, 142] on input "**********" at bounding box center [210, 143] width 153 height 13
paste input "text"
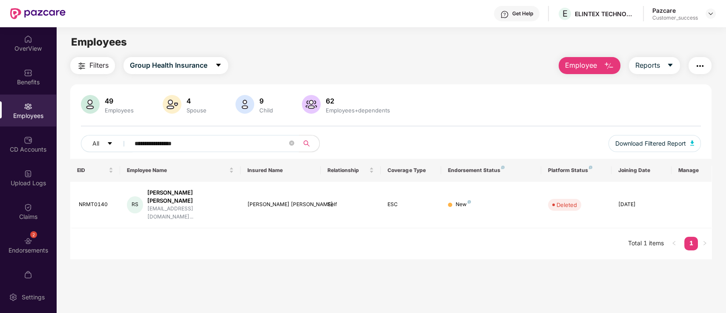
click at [197, 142] on input "**********" at bounding box center [210, 143] width 153 height 13
paste input "**********"
click at [197, 142] on input "**********" at bounding box center [210, 143] width 153 height 13
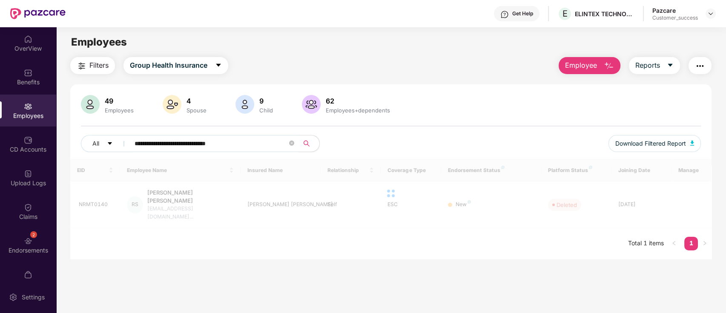
click at [197, 142] on input "**********" at bounding box center [210, 143] width 153 height 13
paste input "text"
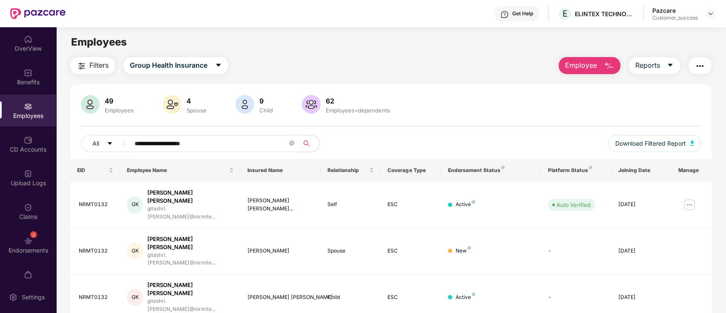
click at [189, 143] on input "**********" at bounding box center [210, 143] width 153 height 13
paste input "text"
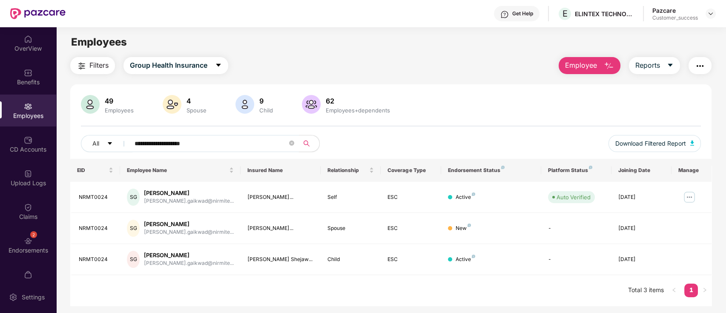
click at [224, 144] on input "**********" at bounding box center [210, 143] width 153 height 13
paste input "text"
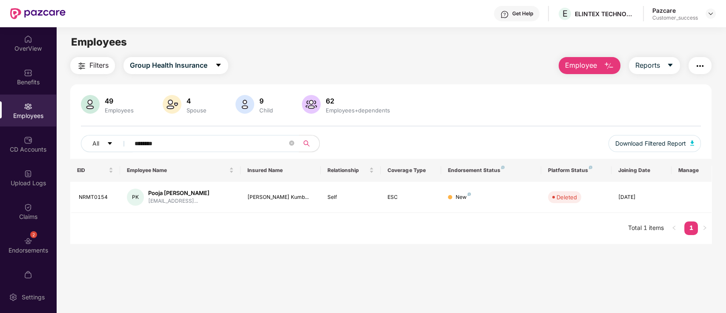
click at [194, 157] on div "All ******** Download Filtered Report" at bounding box center [391, 147] width 620 height 24
click at [194, 146] on input "********" at bounding box center [210, 143] width 153 height 13
paste input "text"
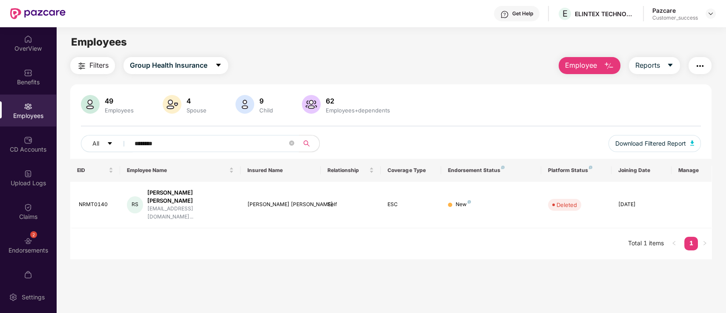
click at [199, 149] on input "********" at bounding box center [210, 143] width 153 height 13
paste input "text"
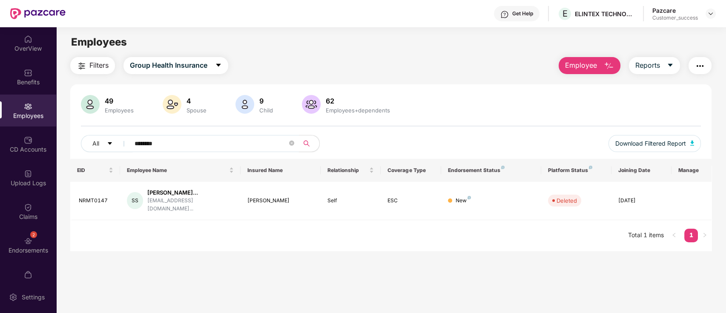
click at [209, 141] on input "********" at bounding box center [210, 143] width 153 height 13
paste input "text"
click at [185, 140] on input "********" at bounding box center [210, 143] width 153 height 13
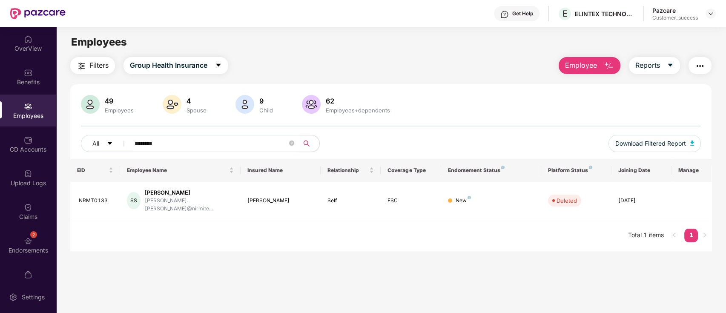
click at [185, 140] on input "********" at bounding box center [210, 143] width 153 height 13
paste input "text"
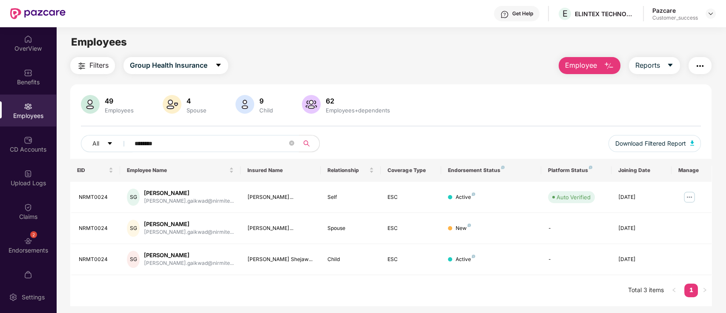
click at [194, 140] on input "********" at bounding box center [210, 143] width 153 height 13
paste input "text"
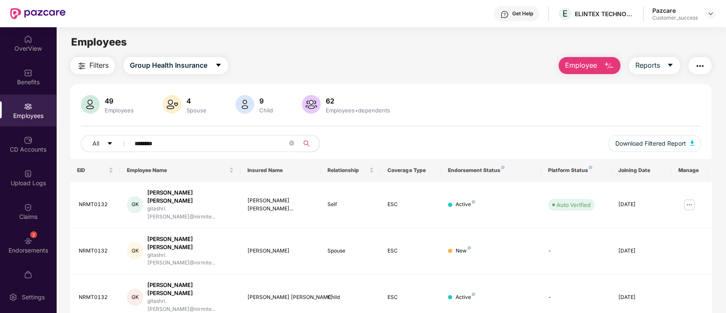
click at [212, 146] on input "********" at bounding box center [210, 143] width 153 height 13
paste input "text"
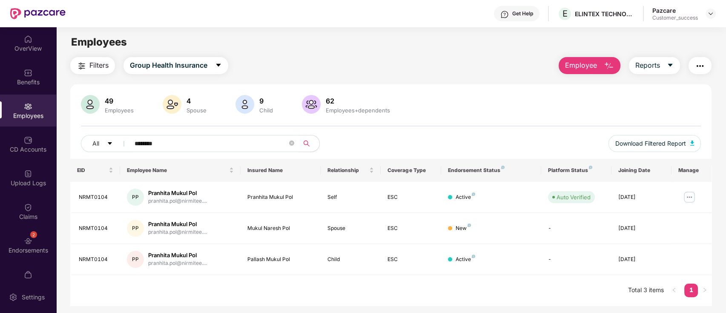
scroll to position [27, 0]
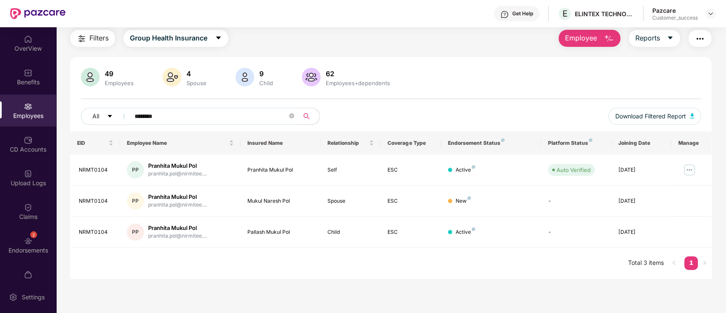
click at [213, 105] on div "49 Employees 4 Spouse 9 Child [DEMOGRAPHIC_DATA] Employees+dependents All *****…" at bounding box center [390, 100] width 641 height 64
click at [209, 111] on input "********" at bounding box center [210, 116] width 153 height 13
paste input "text"
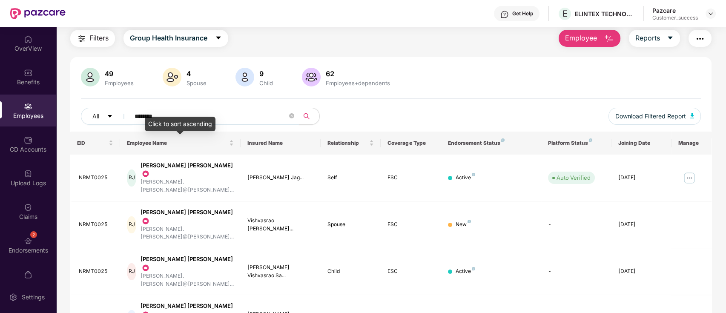
click at [207, 114] on input "********" at bounding box center [210, 116] width 153 height 13
click at [199, 115] on input "********" at bounding box center [210, 116] width 153 height 13
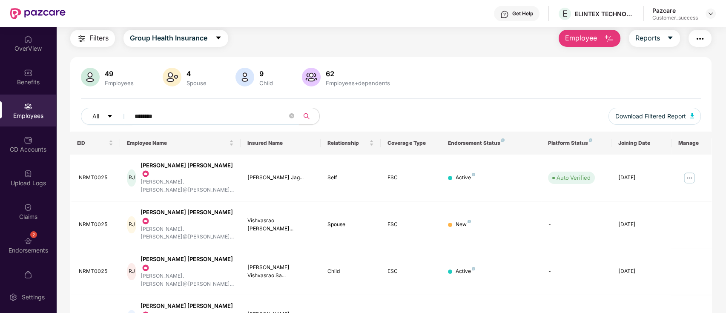
click at [199, 115] on input "********" at bounding box center [210, 116] width 153 height 13
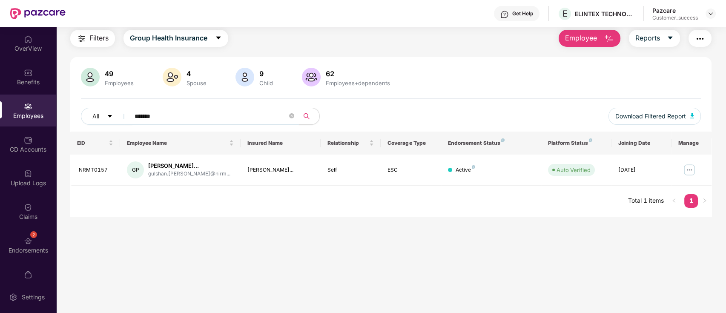
type input "*******"
click at [188, 182] on div "[PERSON_NAME]" at bounding box center [165, 184] width 56 height 14
copy div "[PERSON_NAME]"
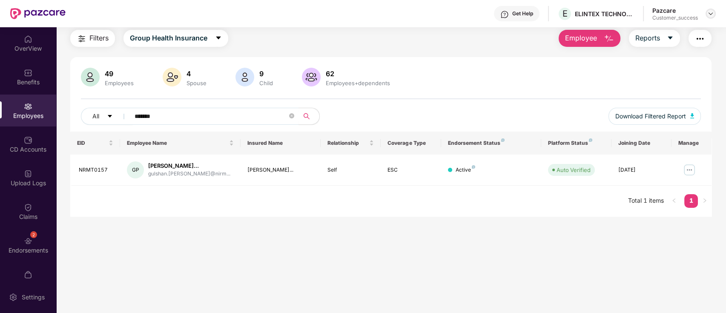
click at [710, 14] on img at bounding box center [710, 13] width 7 height 7
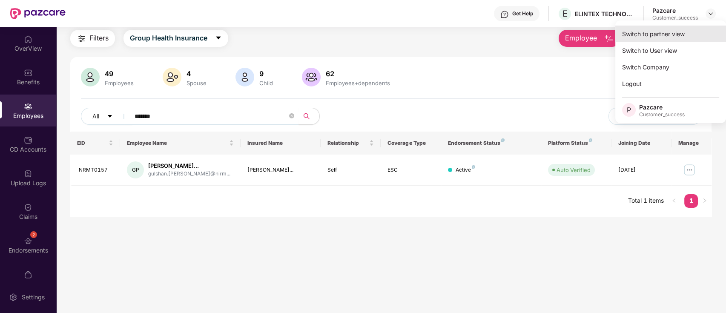
click at [692, 40] on div "Switch to partner view" at bounding box center [670, 34] width 111 height 17
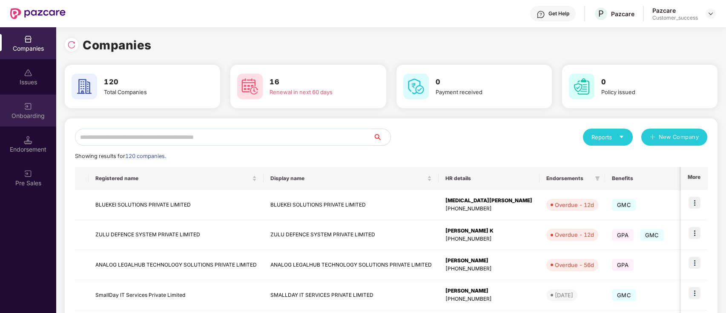
click at [37, 110] on div "Onboarding" at bounding box center [28, 110] width 56 height 32
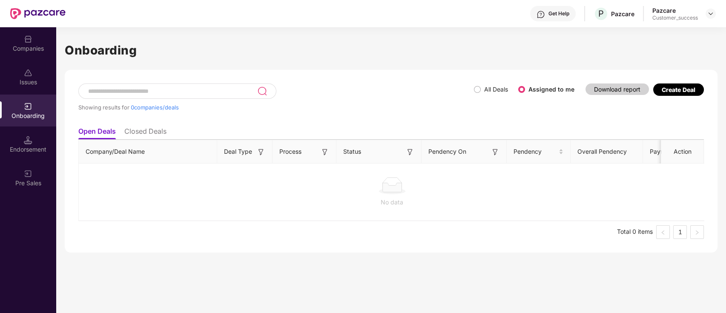
click at [690, 92] on div "Create Deal" at bounding box center [678, 89] width 34 height 7
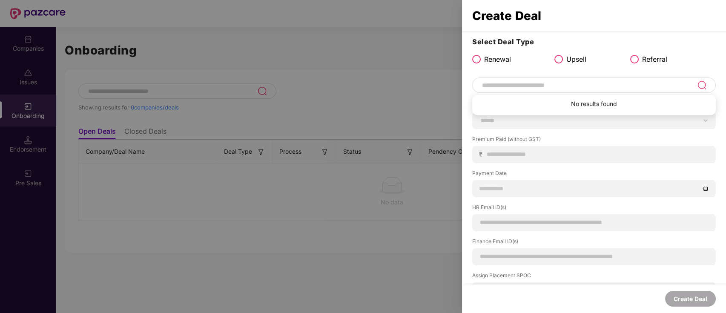
click at [543, 85] on input at bounding box center [589, 85] width 216 height 10
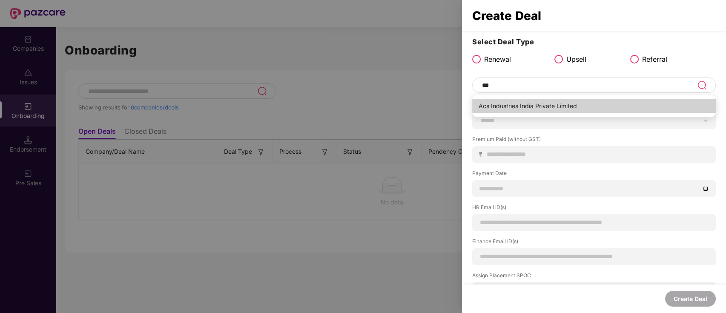
type input "**********"
drag, startPoint x: 593, startPoint y: 84, endPoint x: 474, endPoint y: 101, distance: 120.3
click at [474, 93] on div "Acs Industries India Private Limited" at bounding box center [593, 84] width 243 height 15
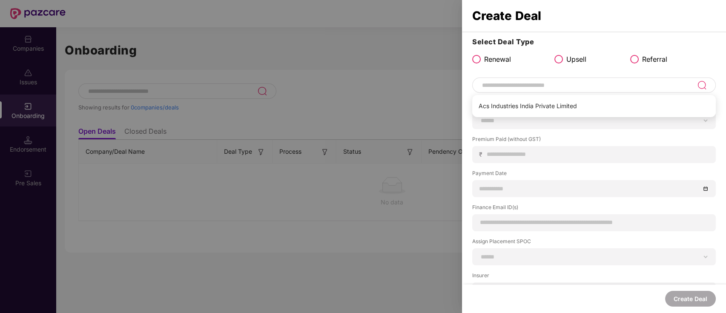
drag, startPoint x: 533, startPoint y: 82, endPoint x: 533, endPoint y: 95, distance: 12.8
click at [533, 88] on input at bounding box center [589, 85] width 216 height 10
drag, startPoint x: 533, startPoint y: 95, endPoint x: 524, endPoint y: 109, distance: 17.0
click at [524, 109] on label "Policy Type" at bounding box center [593, 106] width 243 height 11
click at [528, 90] on div at bounding box center [593, 84] width 243 height 15
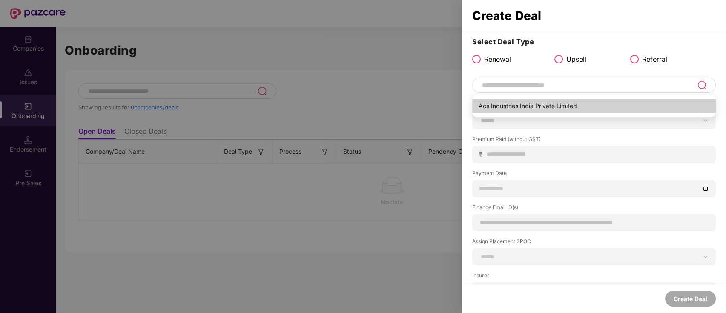
type input "**********"
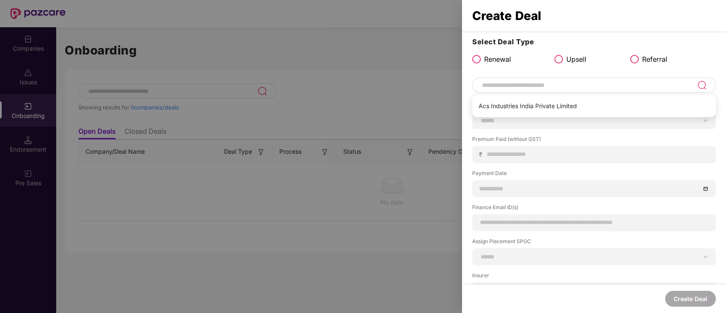
drag, startPoint x: 595, startPoint y: 84, endPoint x: 529, endPoint y: 85, distance: 66.0
click at [529, 85] on input at bounding box center [589, 85] width 216 height 10
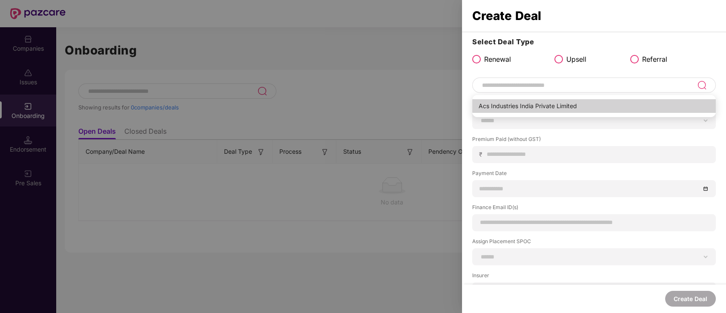
type input "**********"
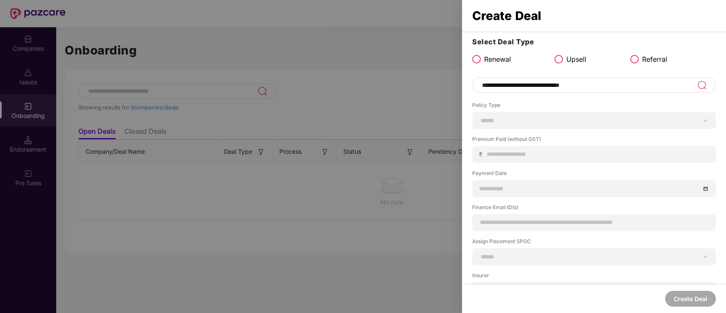
drag, startPoint x: 530, startPoint y: 105, endPoint x: 511, endPoint y: 92, distance: 22.7
drag, startPoint x: 483, startPoint y: 86, endPoint x: 524, endPoint y: 86, distance: 40.4
click at [524, 86] on input at bounding box center [589, 85] width 216 height 10
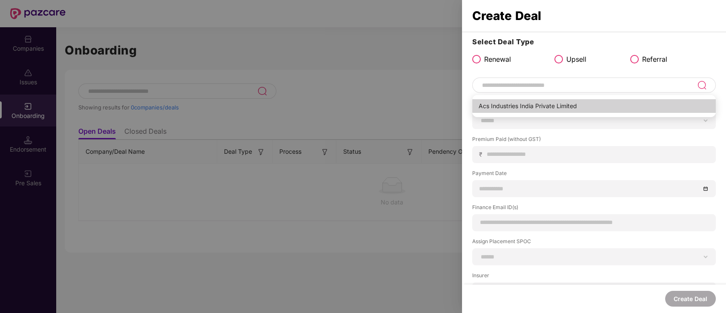
type input "**********"
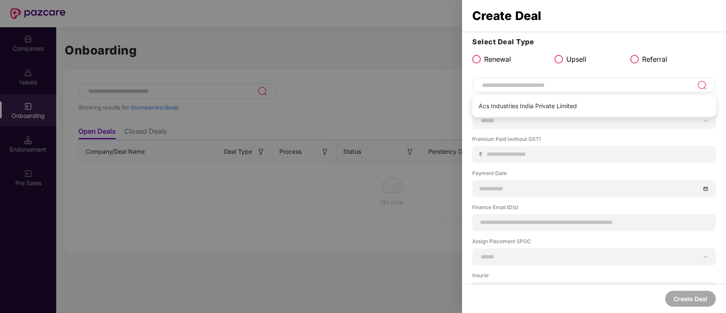
type input "**********"
drag, startPoint x: 520, startPoint y: 86, endPoint x: 490, endPoint y: 103, distance: 34.3
drag, startPoint x: 406, startPoint y: 80, endPoint x: 506, endPoint y: 151, distance: 122.4
click at [406, 80] on div at bounding box center [363, 156] width 726 height 313
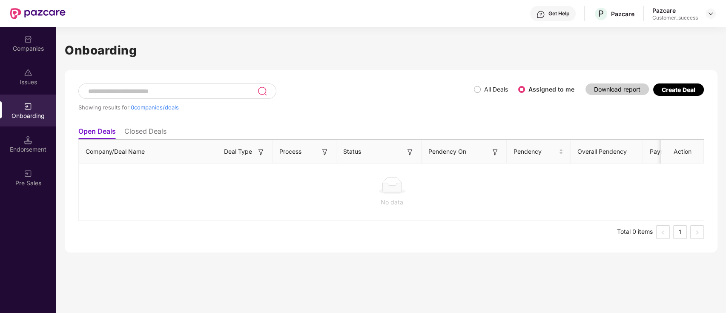
drag, startPoint x: 0, startPoint y: 95, endPoint x: 20, endPoint y: 60, distance: 40.4
click at [14, 80] on div "Issues" at bounding box center [28, 82] width 56 height 9
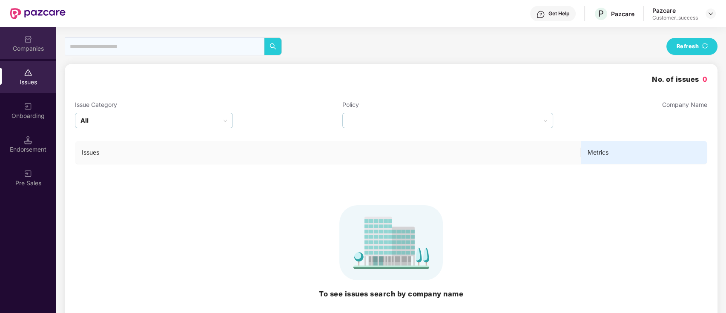
click at [21, 56] on div "Companies" at bounding box center [28, 43] width 56 height 32
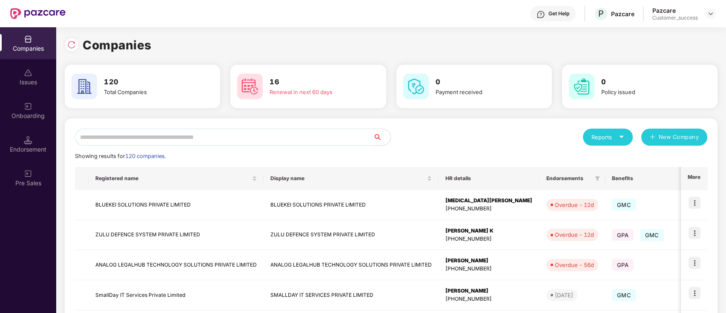
click at [146, 140] on input "text" at bounding box center [224, 137] width 298 height 17
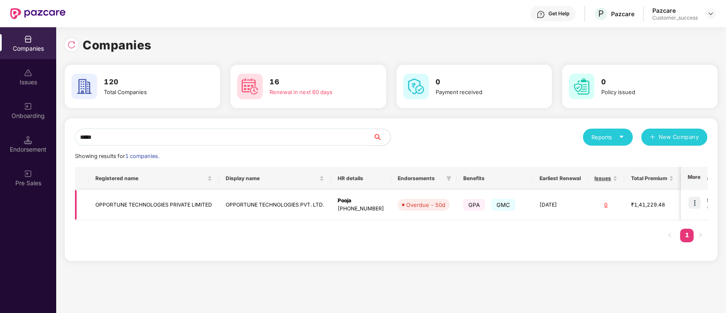
type input "*****"
click at [698, 201] on img at bounding box center [694, 203] width 12 height 12
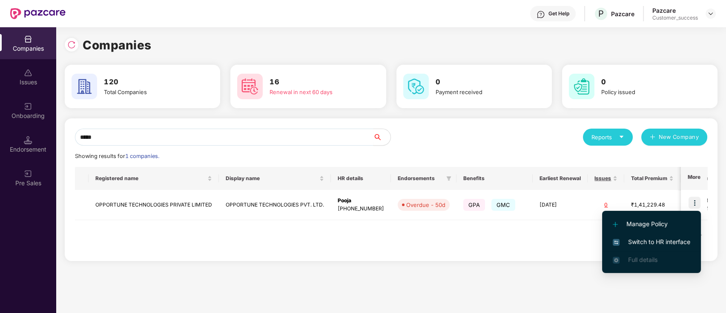
click at [658, 241] on span "Switch to HR interface" at bounding box center [650, 241] width 77 height 9
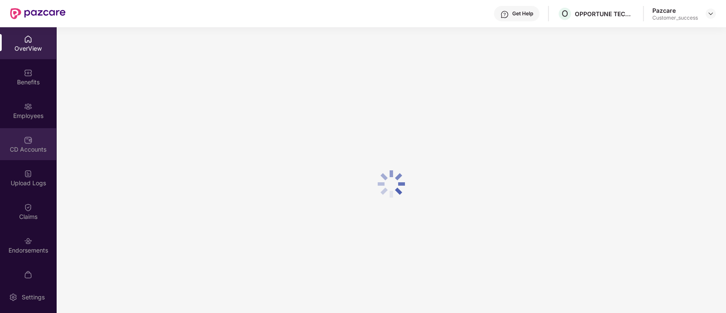
click at [3, 141] on div "CD Accounts" at bounding box center [28, 144] width 56 height 32
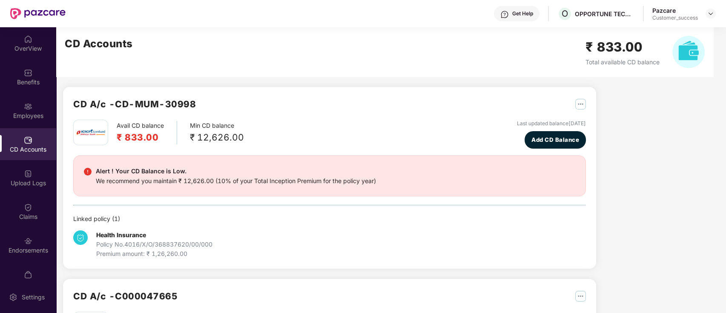
click at [8, 99] on div "Employees" at bounding box center [28, 110] width 56 height 32
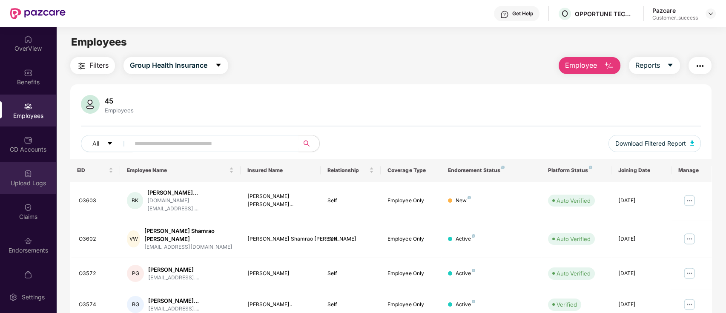
drag, startPoint x: 52, startPoint y: 181, endPoint x: 52, endPoint y: 185, distance: 4.3
click at [52, 185] on div "Upload Logs" at bounding box center [28, 183] width 56 height 9
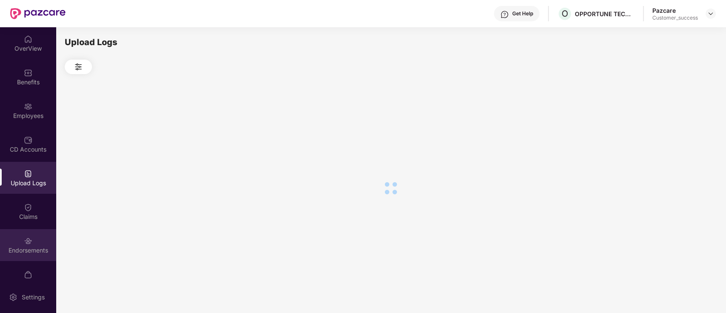
click at [33, 251] on div "Endorsements" at bounding box center [28, 250] width 56 height 9
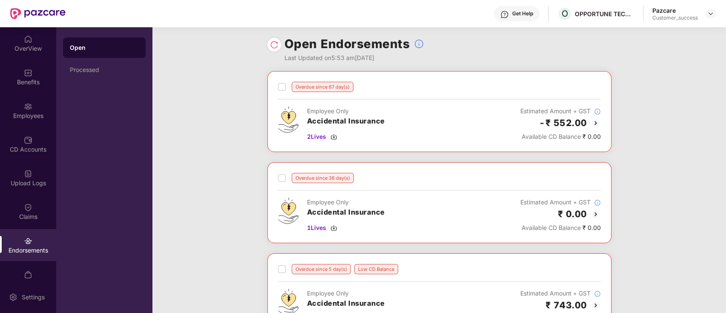
scroll to position [0, 0]
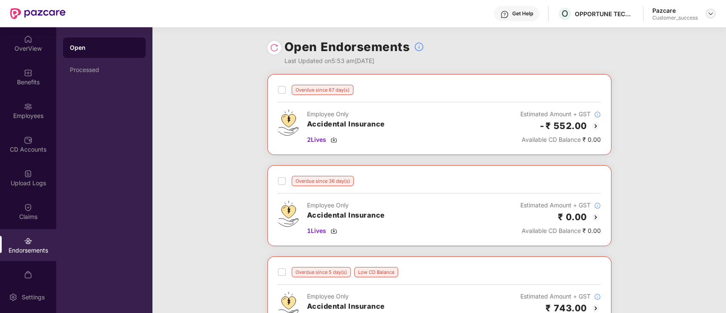
click at [708, 15] on img at bounding box center [710, 13] width 7 height 7
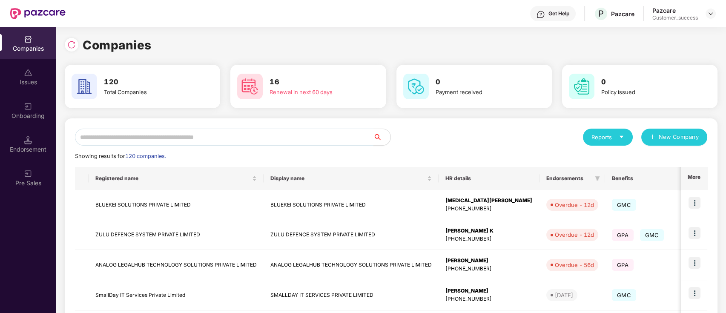
drag, startPoint x: 237, startPoint y: 147, endPoint x: 232, endPoint y: 142, distance: 7.2
click at [234, 137] on input "text" at bounding box center [224, 137] width 298 height 17
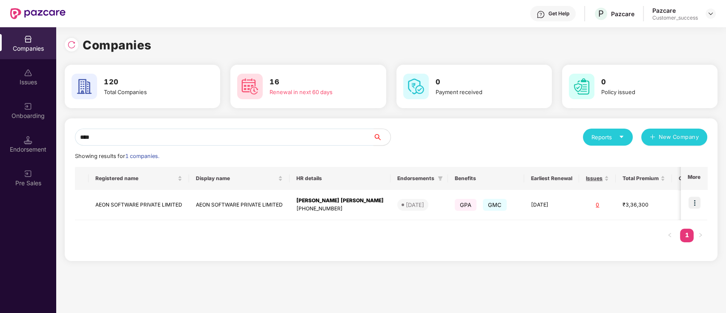
type input "****"
copy tr "AEON SOFTWARE PRIVATE LIMITED"
drag, startPoint x: 186, startPoint y: 206, endPoint x: 124, endPoint y: 80, distance: 140.3
click at [104, 162] on div "**** Reports New Company Showing results for 1 companies. Registered name Displ…" at bounding box center [391, 190] width 632 height 122
click at [695, 210] on td at bounding box center [694, 205] width 26 height 30
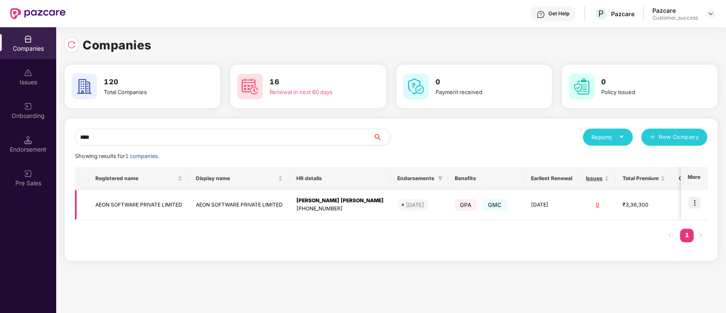
click at [692, 202] on img at bounding box center [694, 203] width 12 height 12
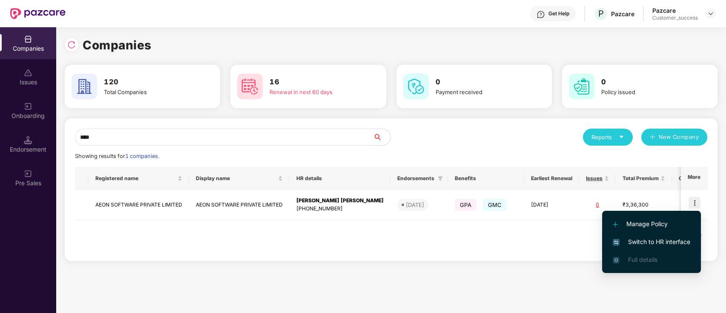
click at [642, 238] on span "Switch to HR interface" at bounding box center [650, 241] width 77 height 9
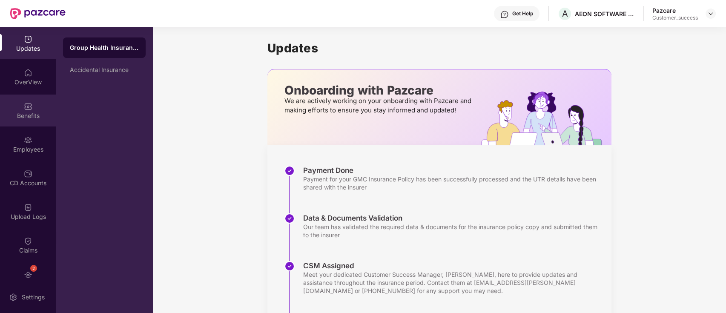
click at [8, 103] on div "Benefits" at bounding box center [28, 110] width 56 height 32
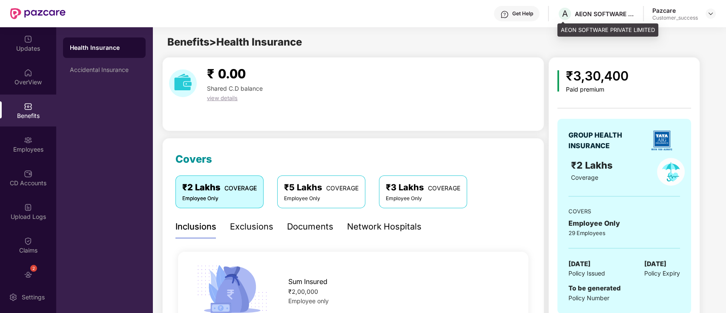
click at [593, 11] on div "AEON SOFTWARE PRIVATE LIMITED" at bounding box center [605, 14] width 60 height 8
click at [592, 11] on div "AEON SOFTWARE PRIVATE LIMITED" at bounding box center [605, 14] width 60 height 8
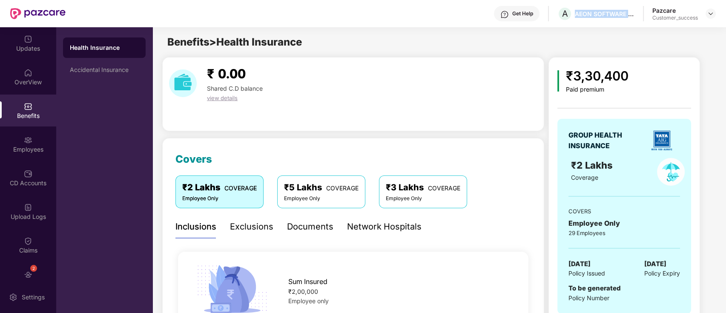
copy div "AEON SOFTWARE PRIVATE LIMITED"
